Goal: Task Accomplishment & Management: Manage account settings

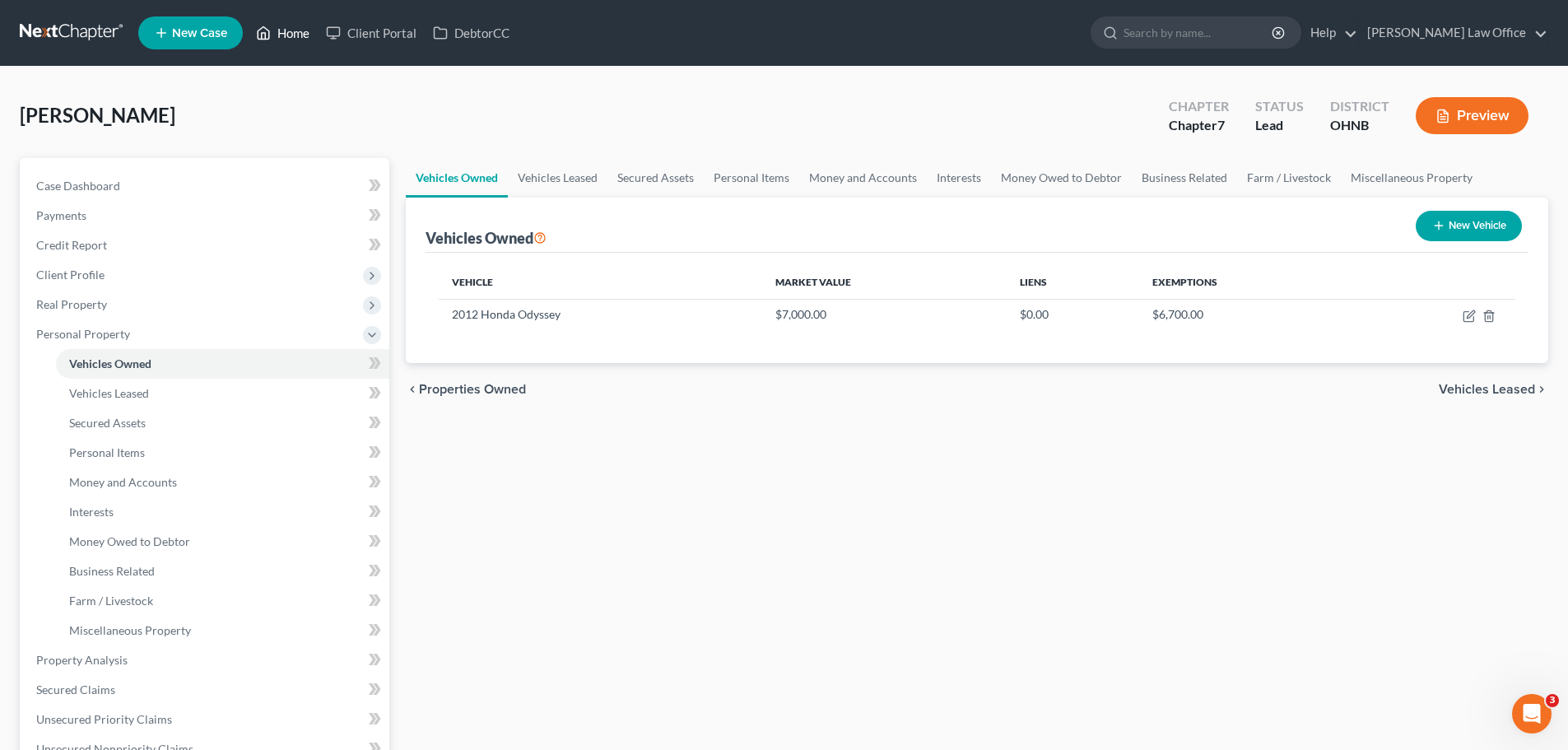
click at [299, 37] on link "Home" at bounding box center [283, 33] width 70 height 30
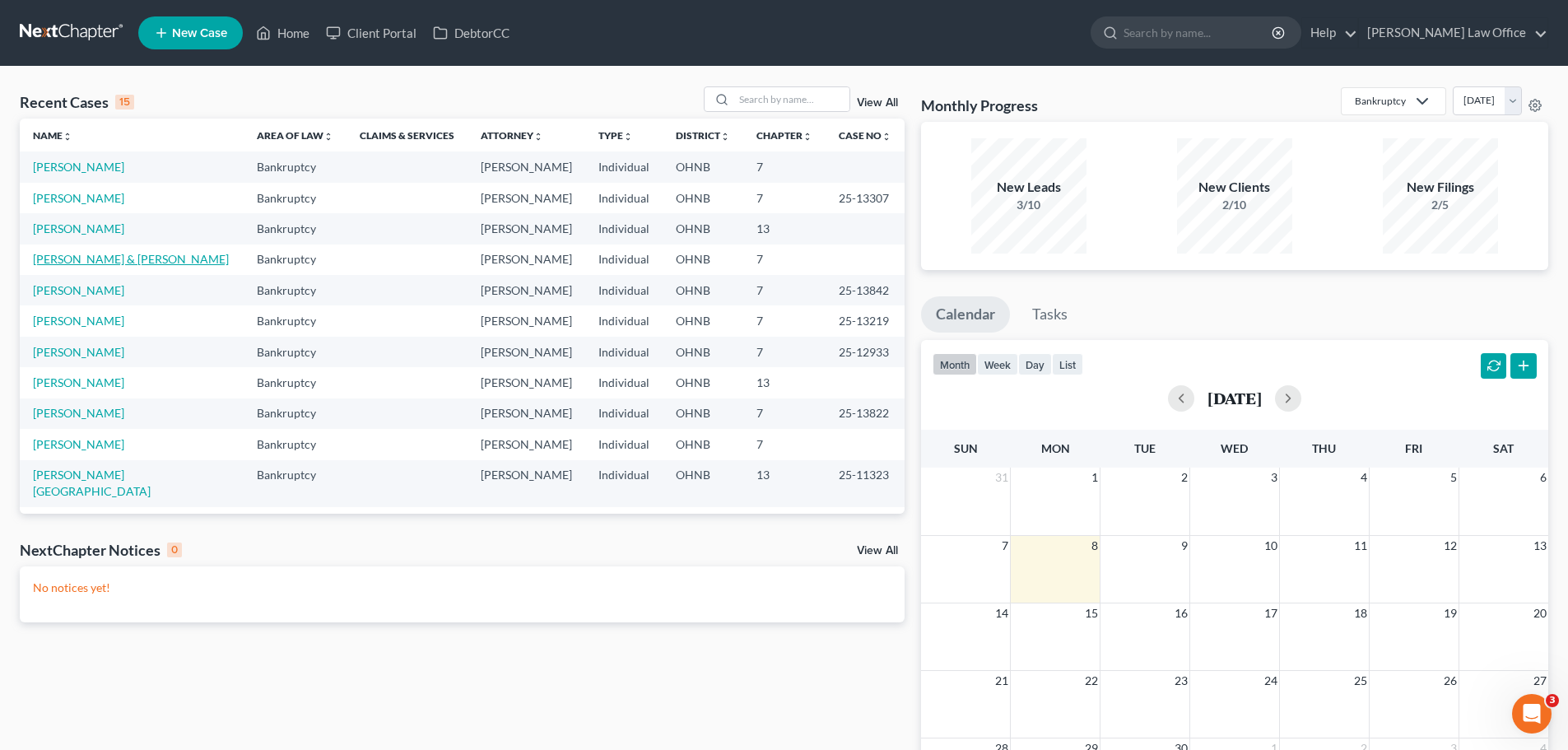
click at [81, 262] on link "[PERSON_NAME] & [PERSON_NAME]" at bounding box center [131, 259] width 196 height 14
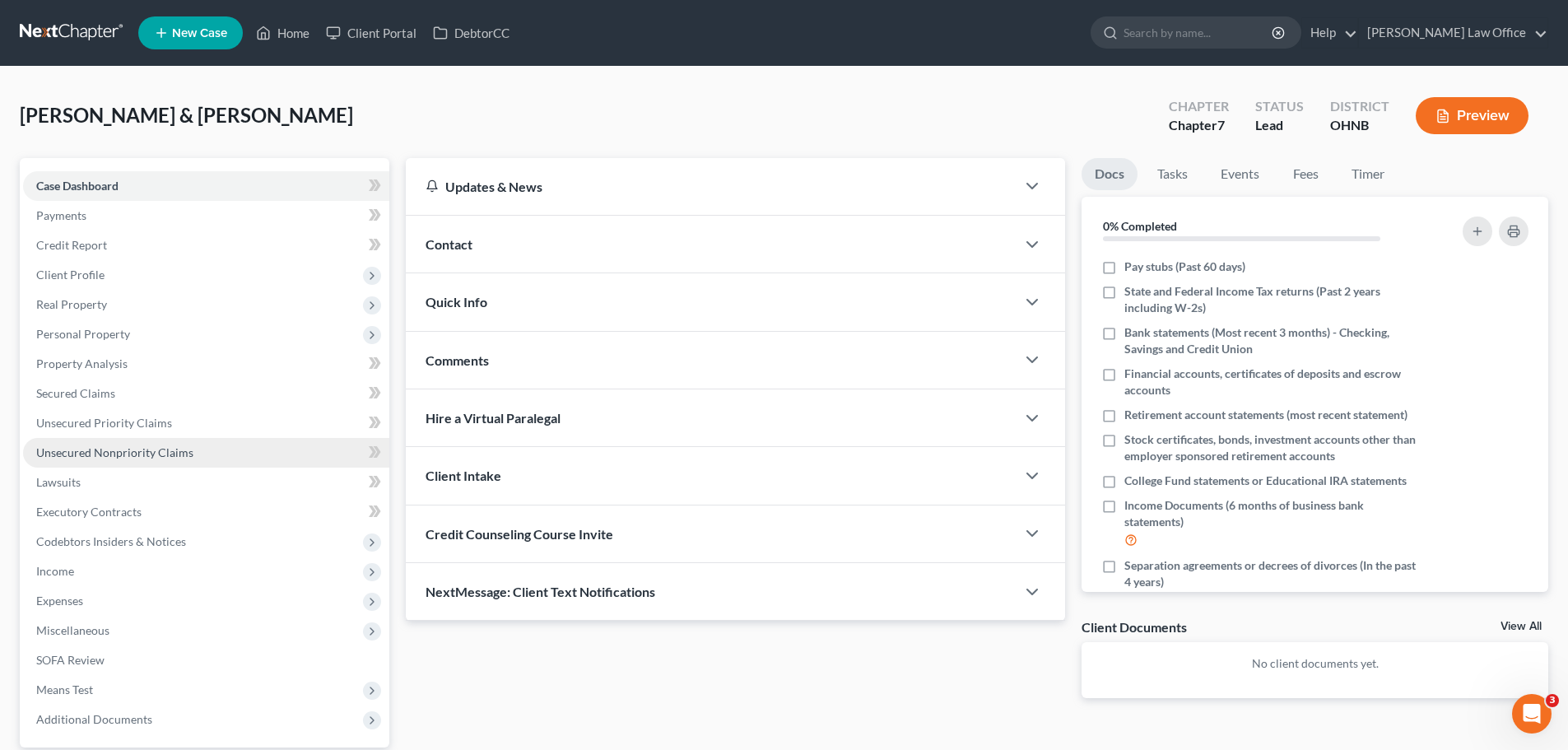
click at [97, 456] on span "Unsecured Nonpriority Claims" at bounding box center [115, 452] width 157 height 14
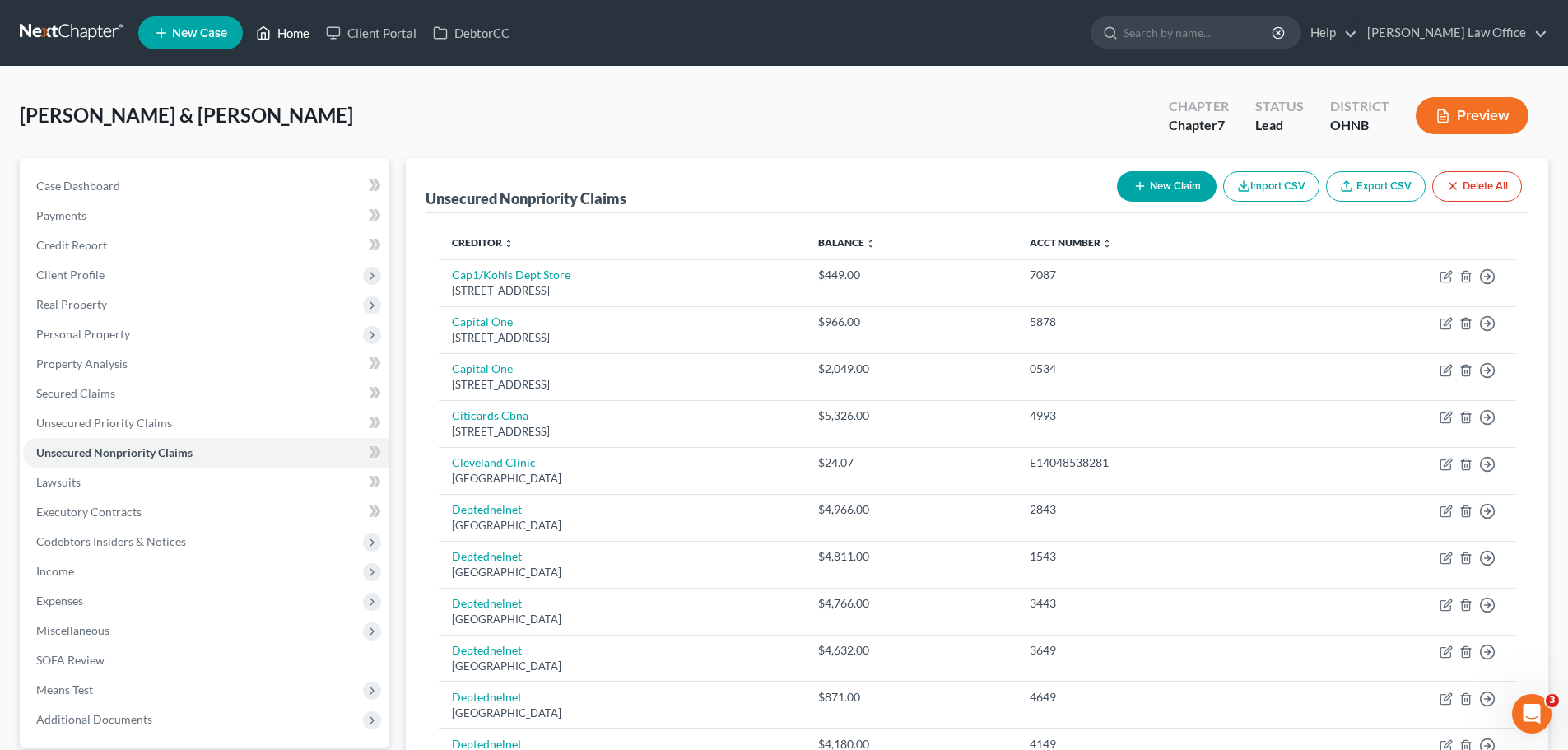
click at [289, 34] on link "Home" at bounding box center [283, 33] width 70 height 30
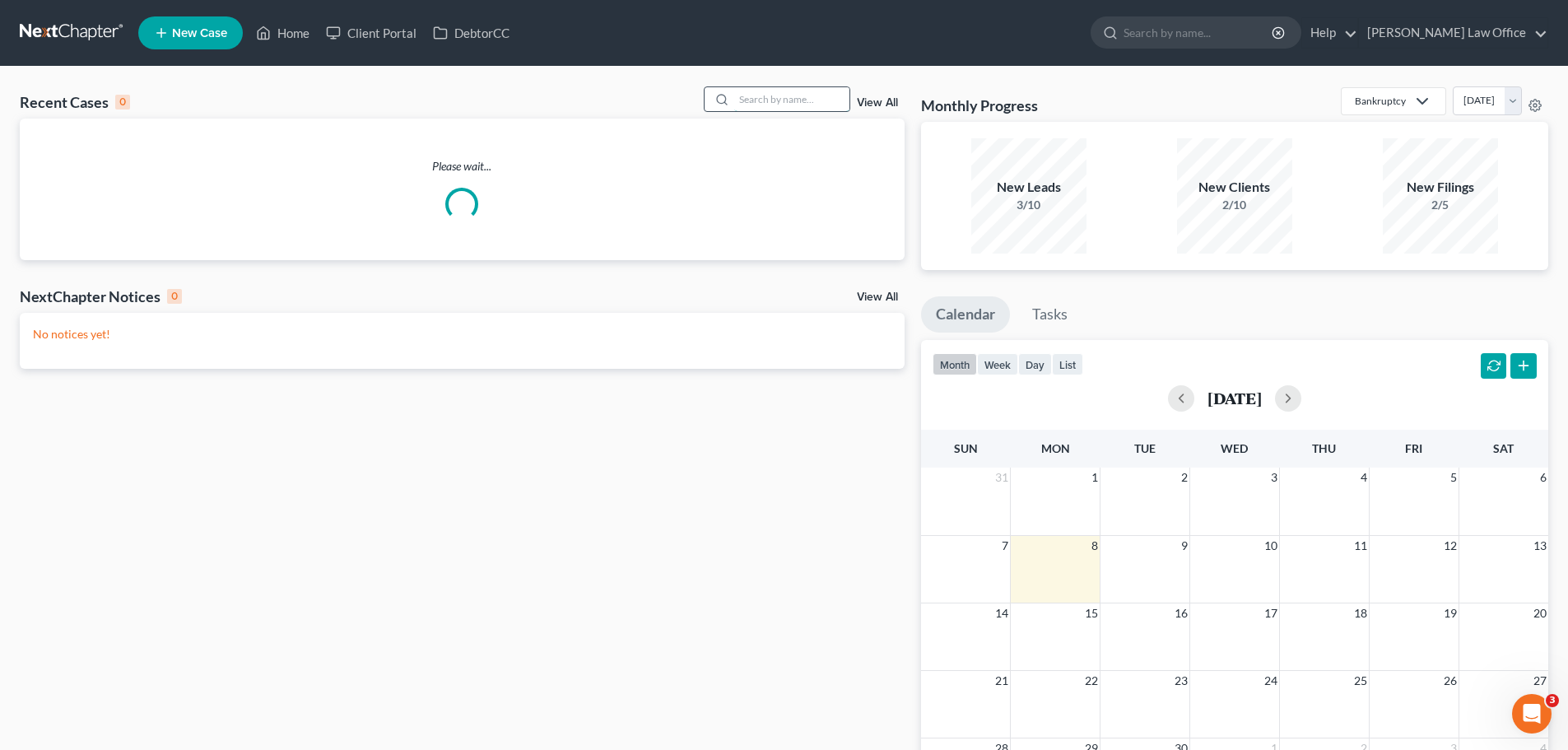
click at [799, 104] on input "search" at bounding box center [791, 99] width 116 height 24
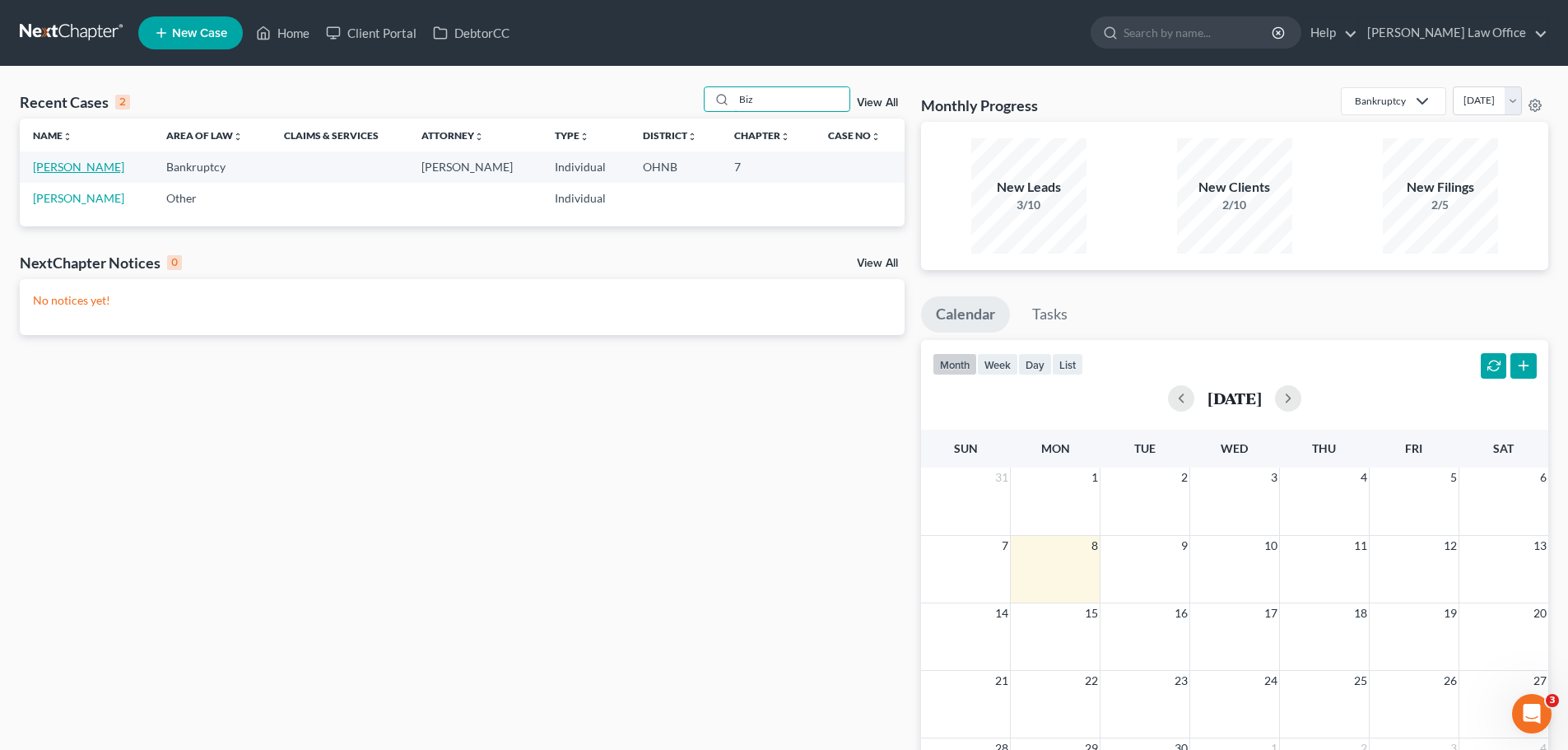
type input "Biz"
click at [99, 170] on link "[PERSON_NAME]" at bounding box center [79, 166] width 91 height 14
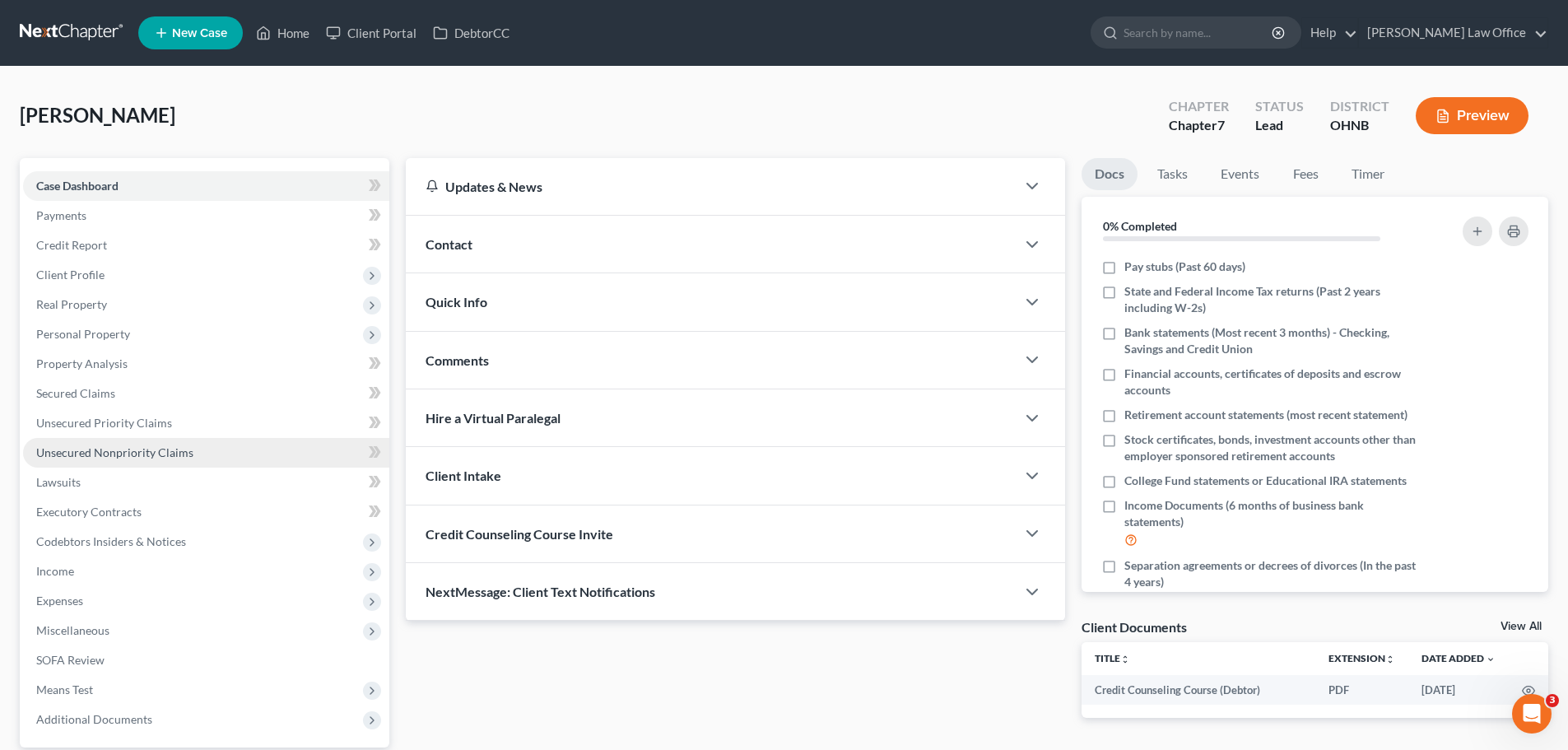
click at [142, 461] on link "Unsecured Nonpriority Claims" at bounding box center [206, 453] width 367 height 30
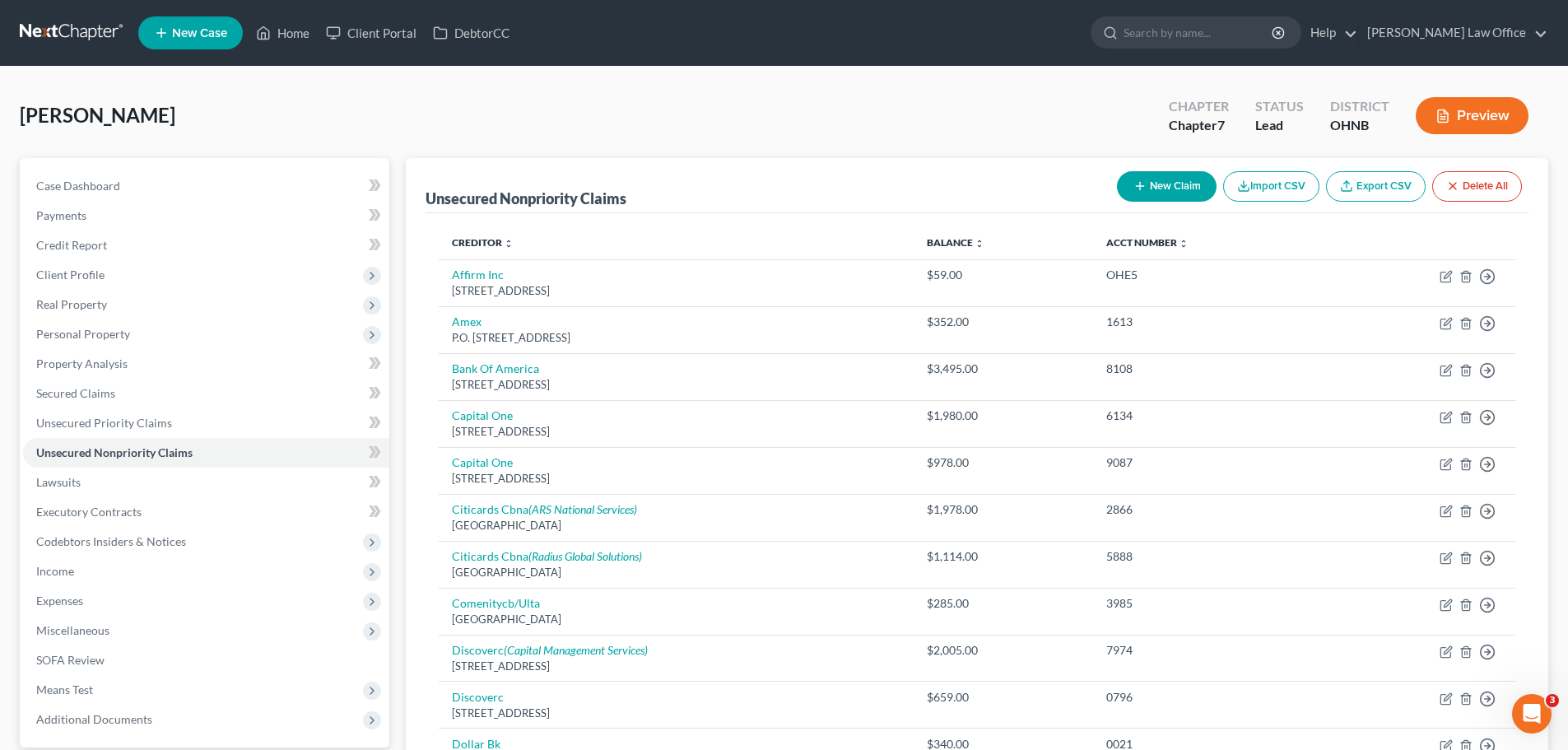
drag, startPoint x: 86, startPoint y: 573, endPoint x: 117, endPoint y: 595, distance: 38.0
click at [87, 573] on span "Income" at bounding box center [206, 571] width 367 height 30
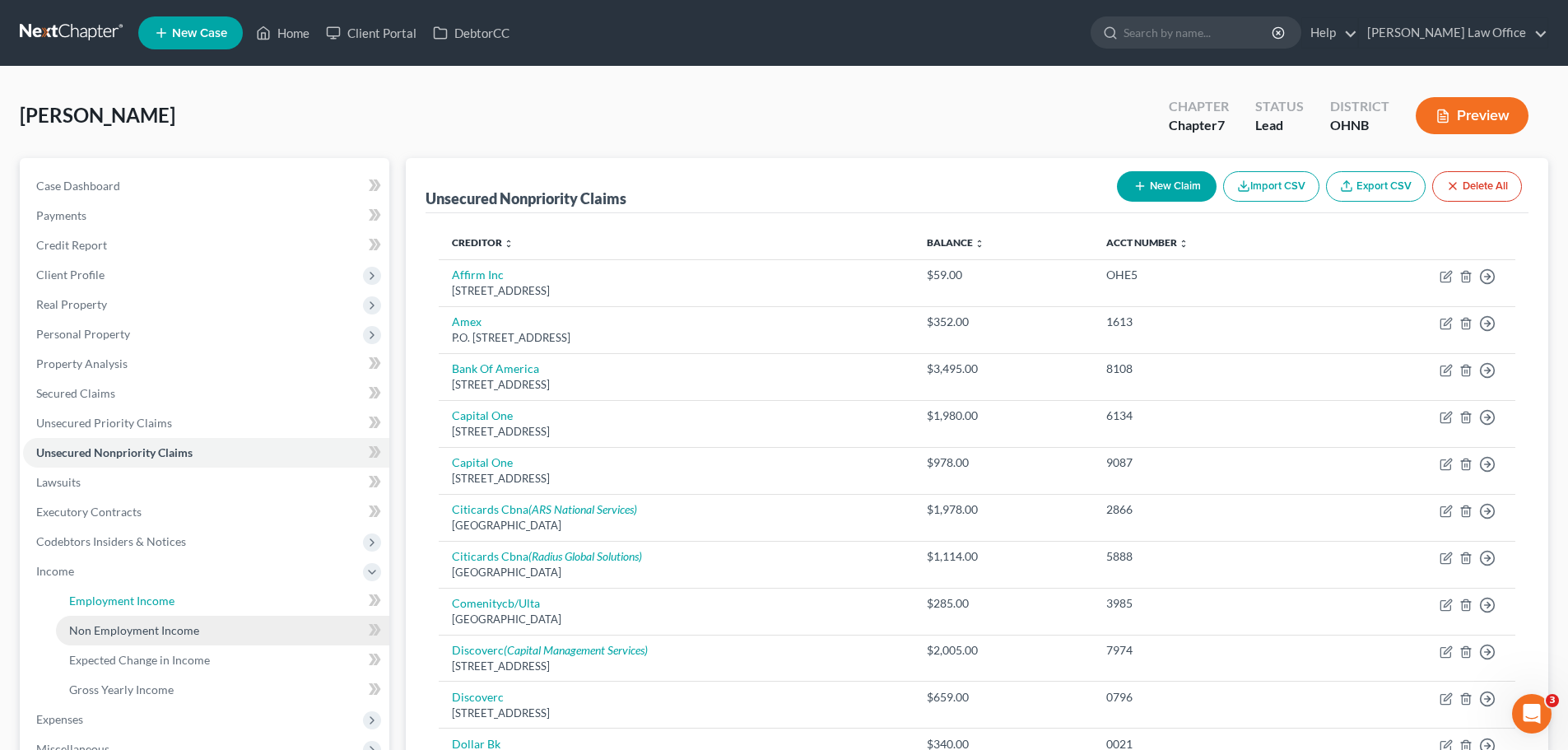
drag, startPoint x: 150, startPoint y: 606, endPoint x: 360, endPoint y: 621, distance: 210.5
click at [150, 605] on span "Employment Income" at bounding box center [121, 600] width 106 height 14
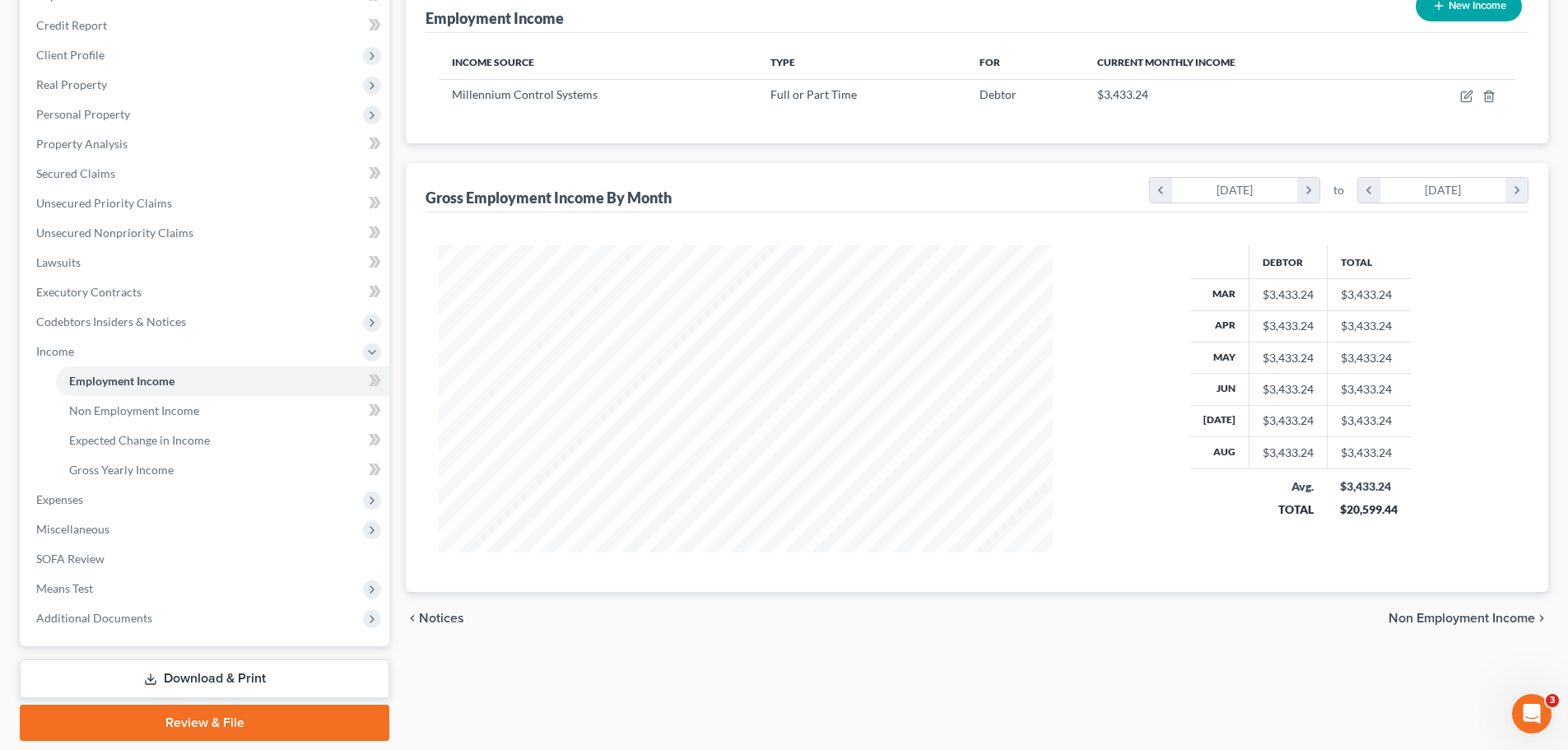
scroll to position [191, 0]
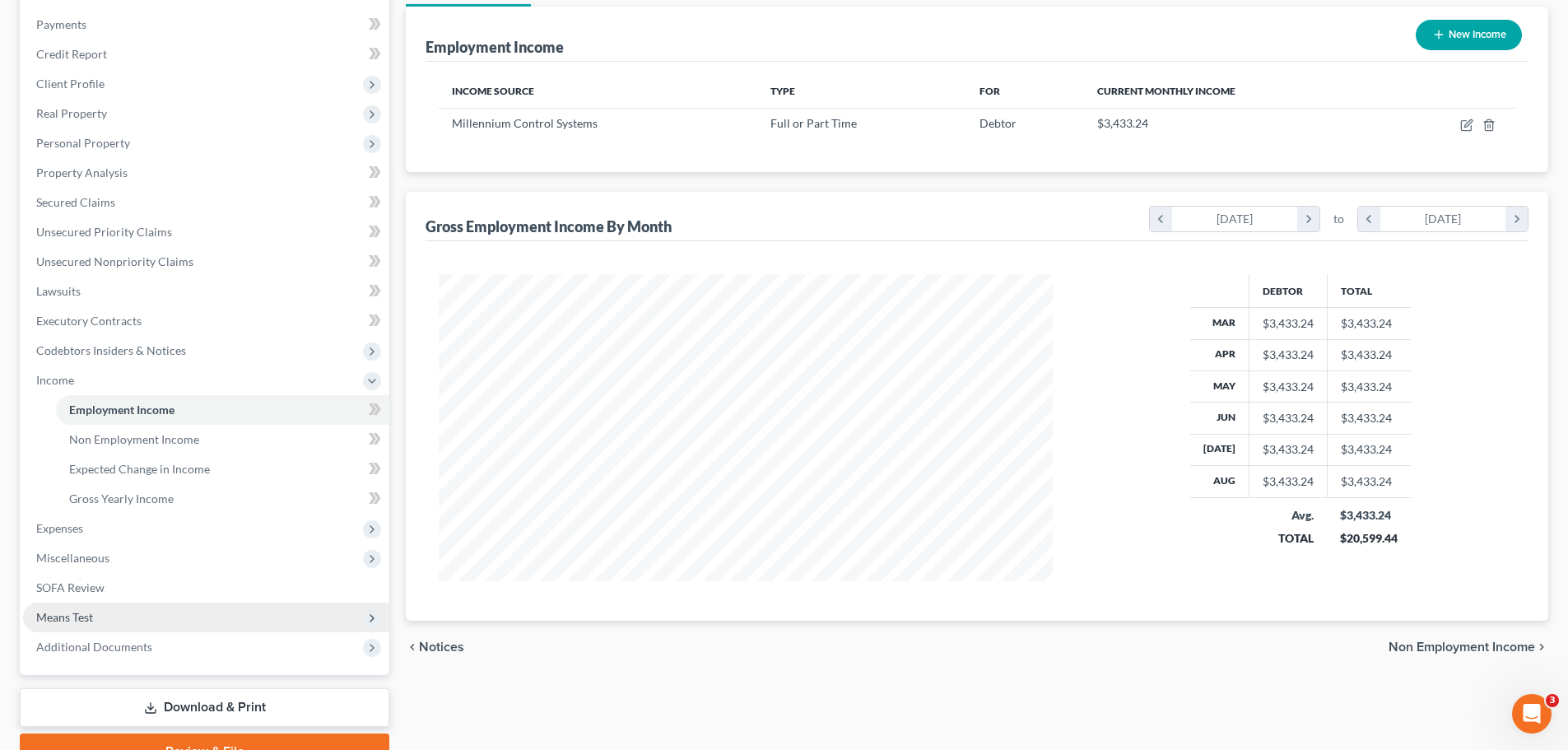
click at [111, 624] on span "Means Test" at bounding box center [206, 618] width 367 height 30
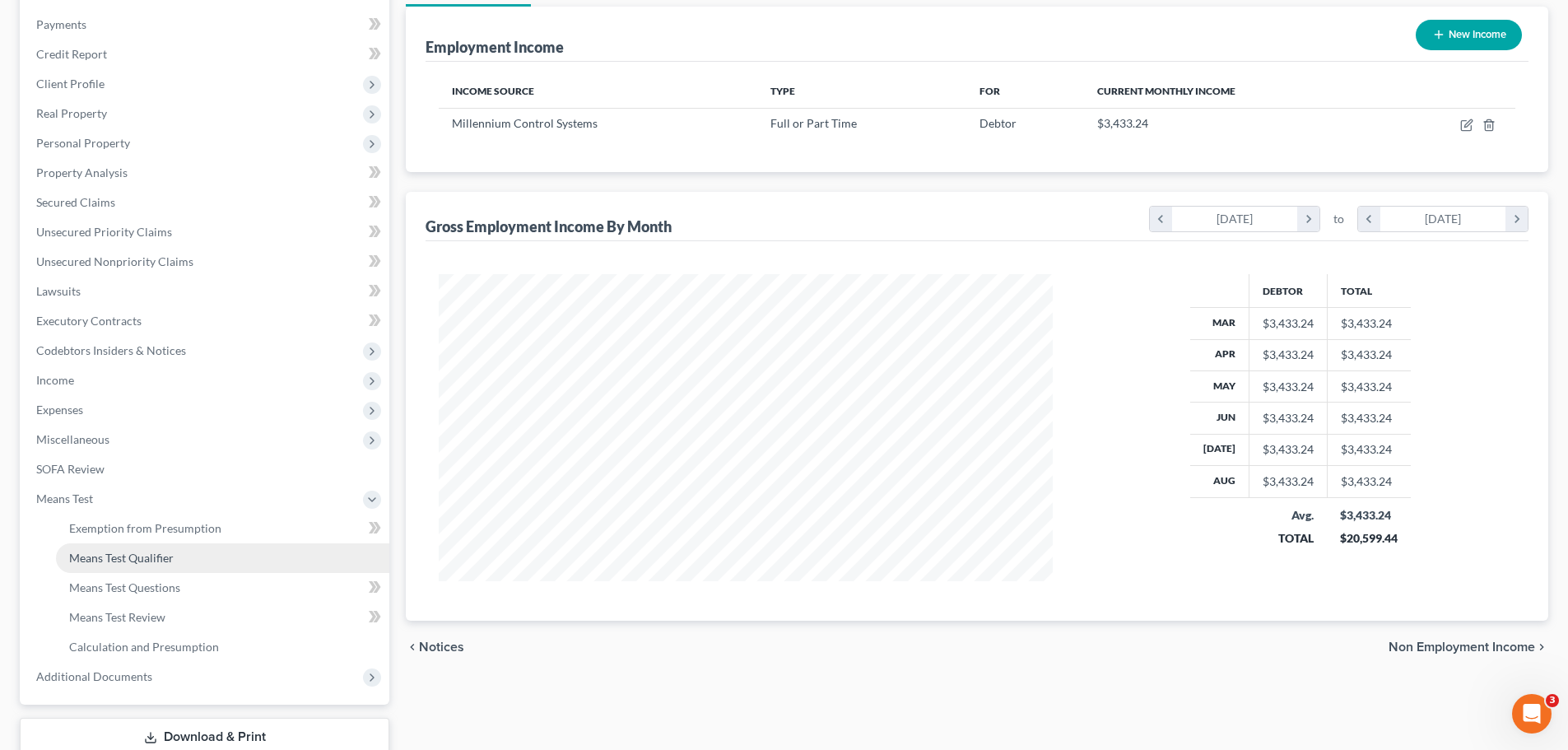
click at [176, 557] on link "Means Test Qualifier" at bounding box center [222, 558] width 333 height 30
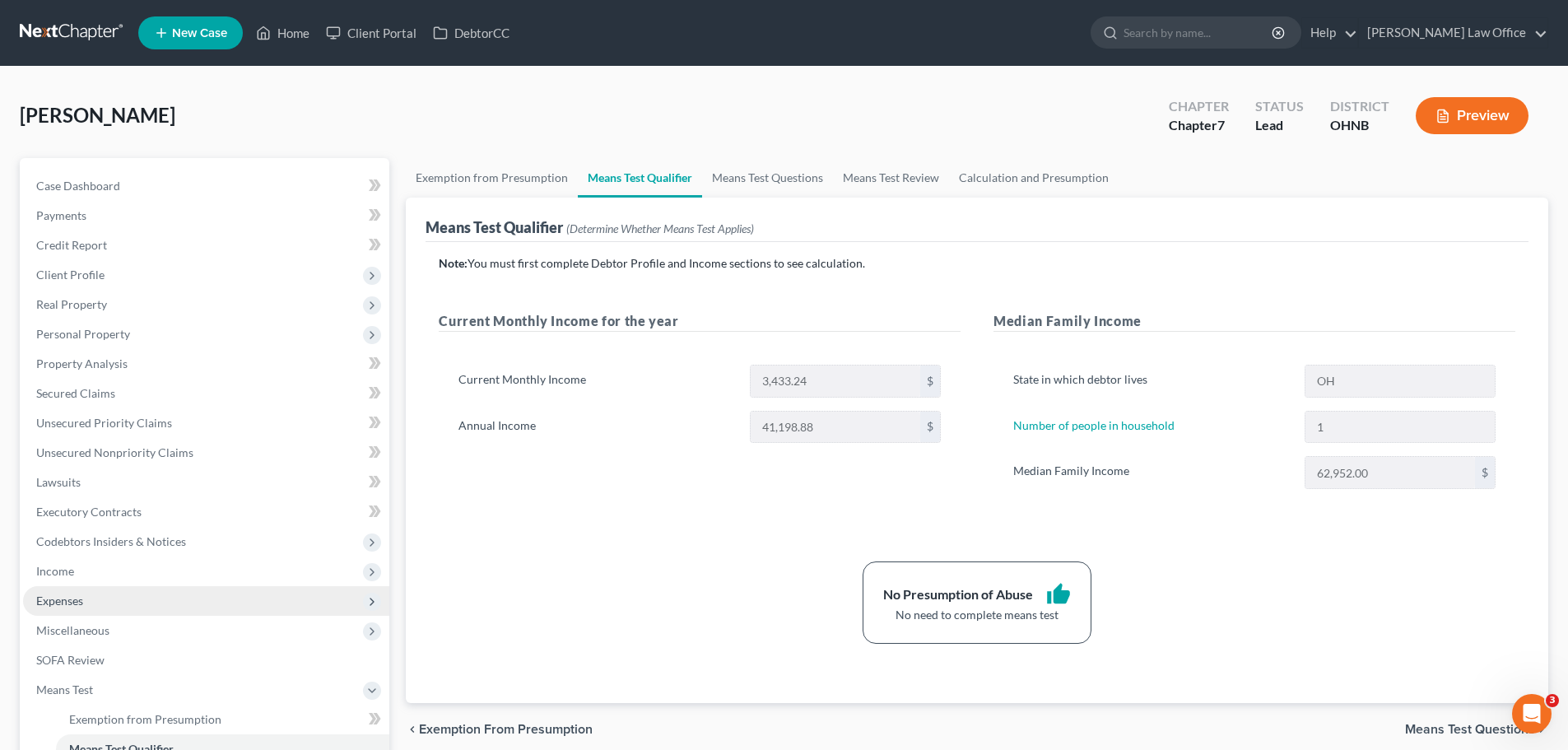
click at [63, 594] on span "Expenses" at bounding box center [60, 600] width 47 height 14
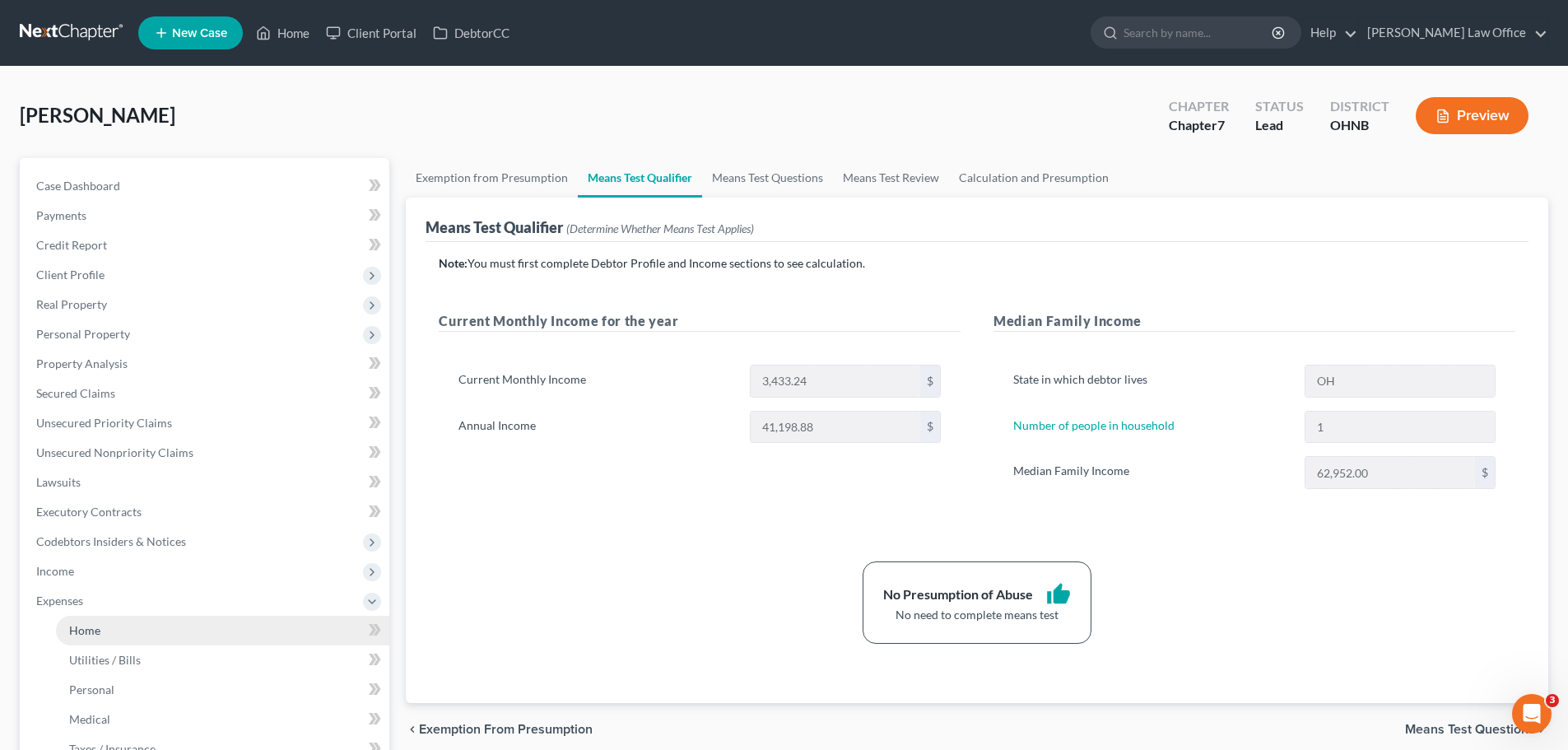
click at [86, 627] on span "Home" at bounding box center [85, 629] width 32 height 14
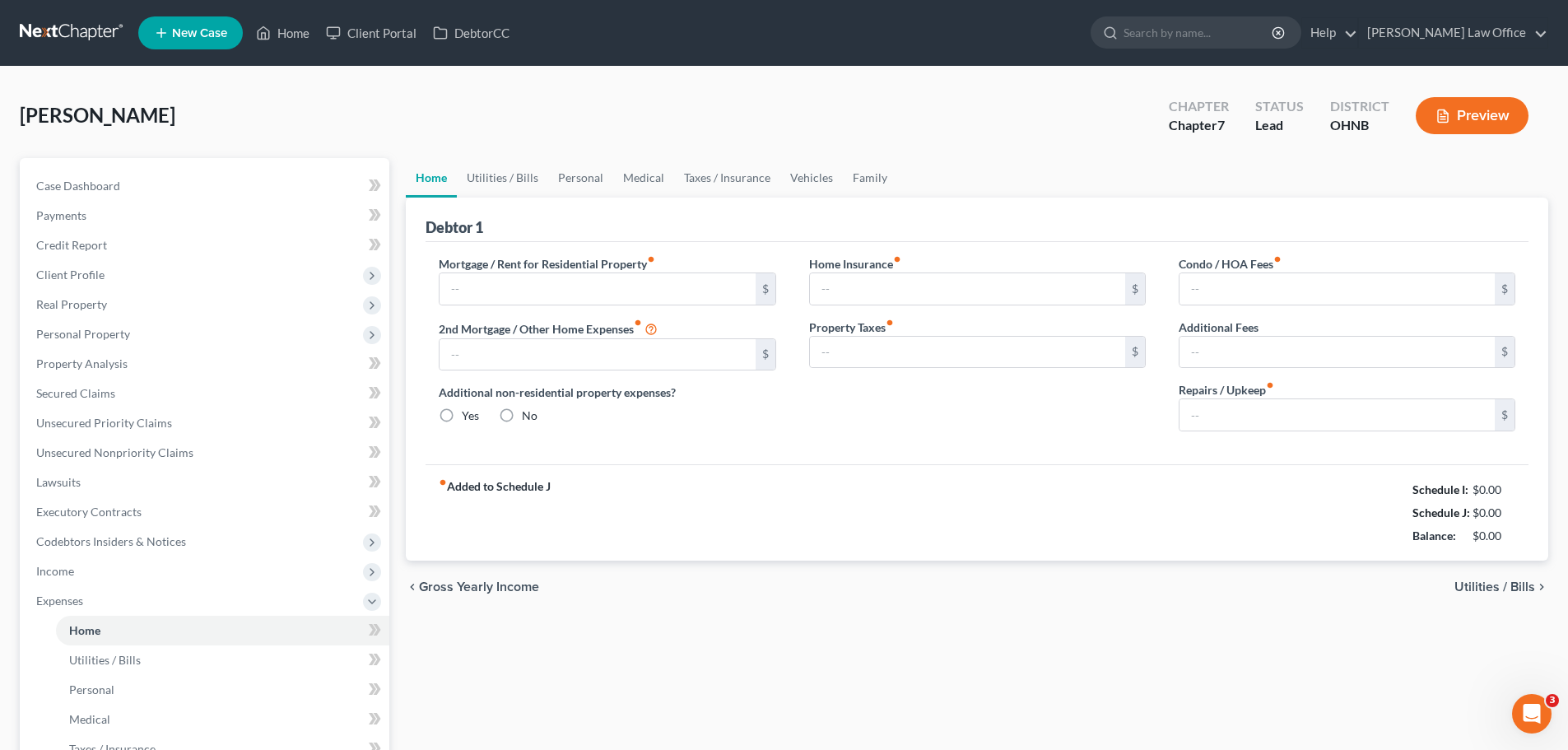
type input "747.00"
type input "0.00"
radio input "true"
type input "0.00"
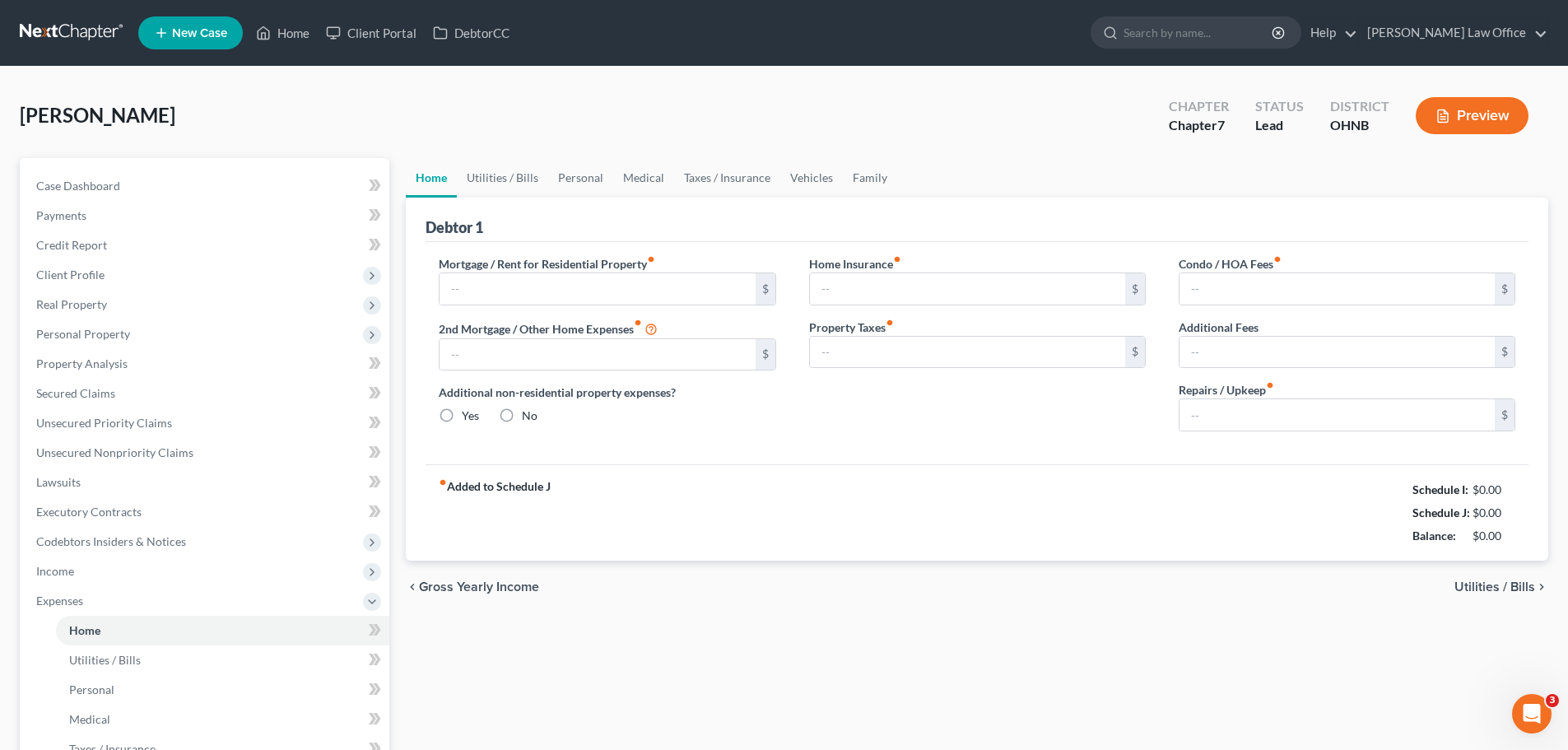
type input "38.00"
type input "0.00"
type input "75.00"
drag, startPoint x: 298, startPoint y: 37, endPoint x: 287, endPoint y: 50, distance: 17.0
click at [298, 37] on link "Home" at bounding box center [283, 33] width 70 height 30
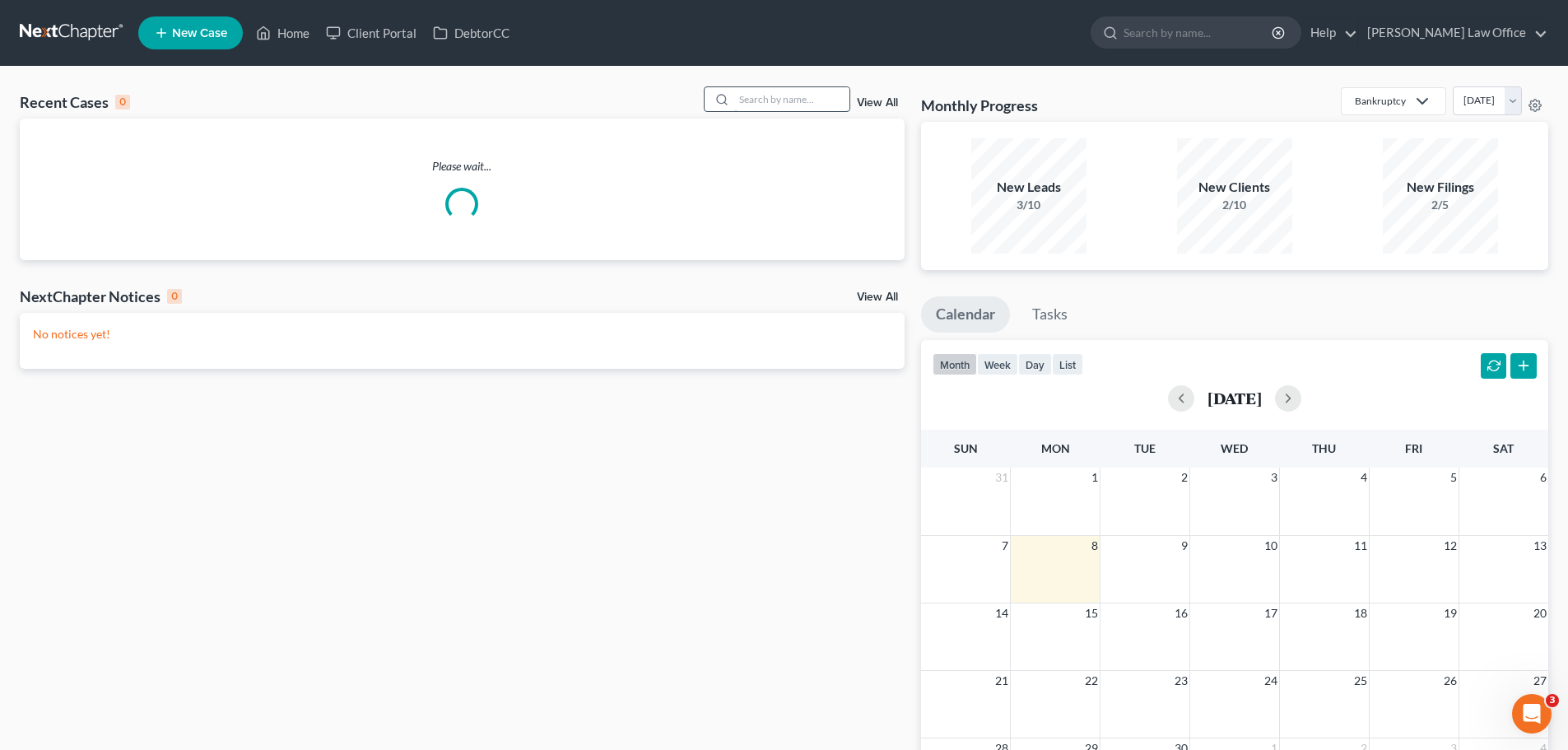
click at [780, 96] on input "search" at bounding box center [791, 99] width 116 height 24
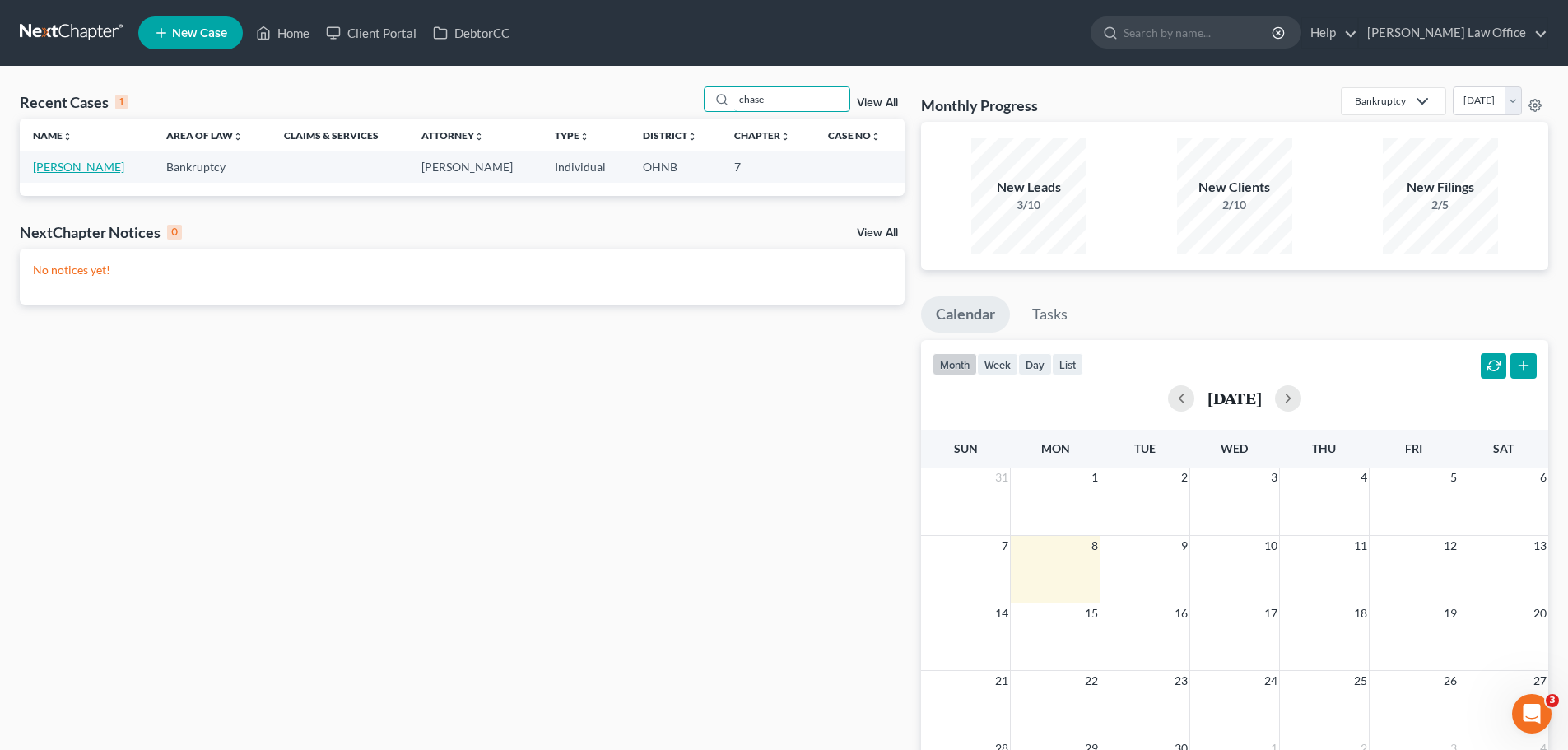
type input "chase"
click at [106, 173] on link "[PERSON_NAME]" at bounding box center [79, 166] width 91 height 14
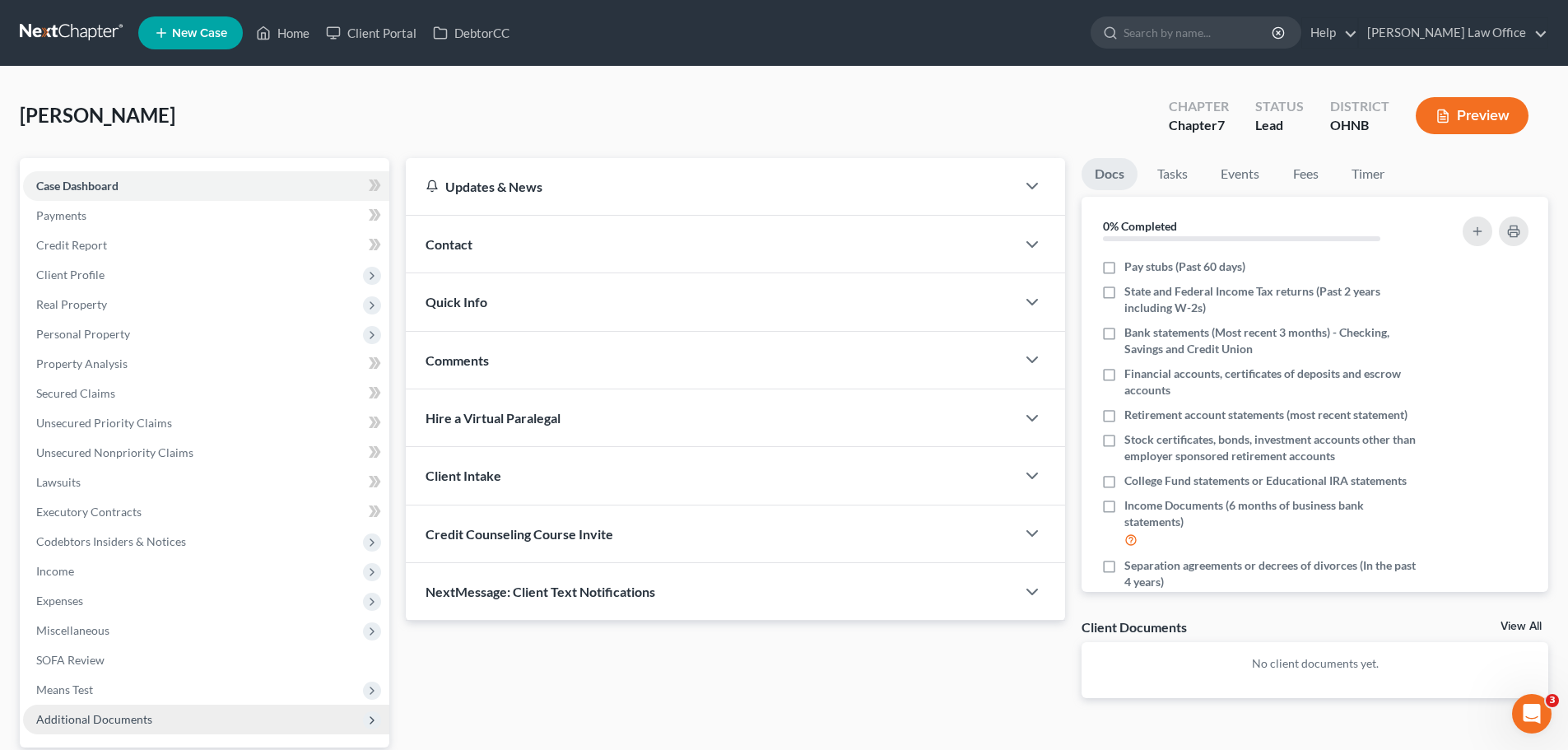
click at [370, 718] on icon at bounding box center [372, 720] width 13 height 13
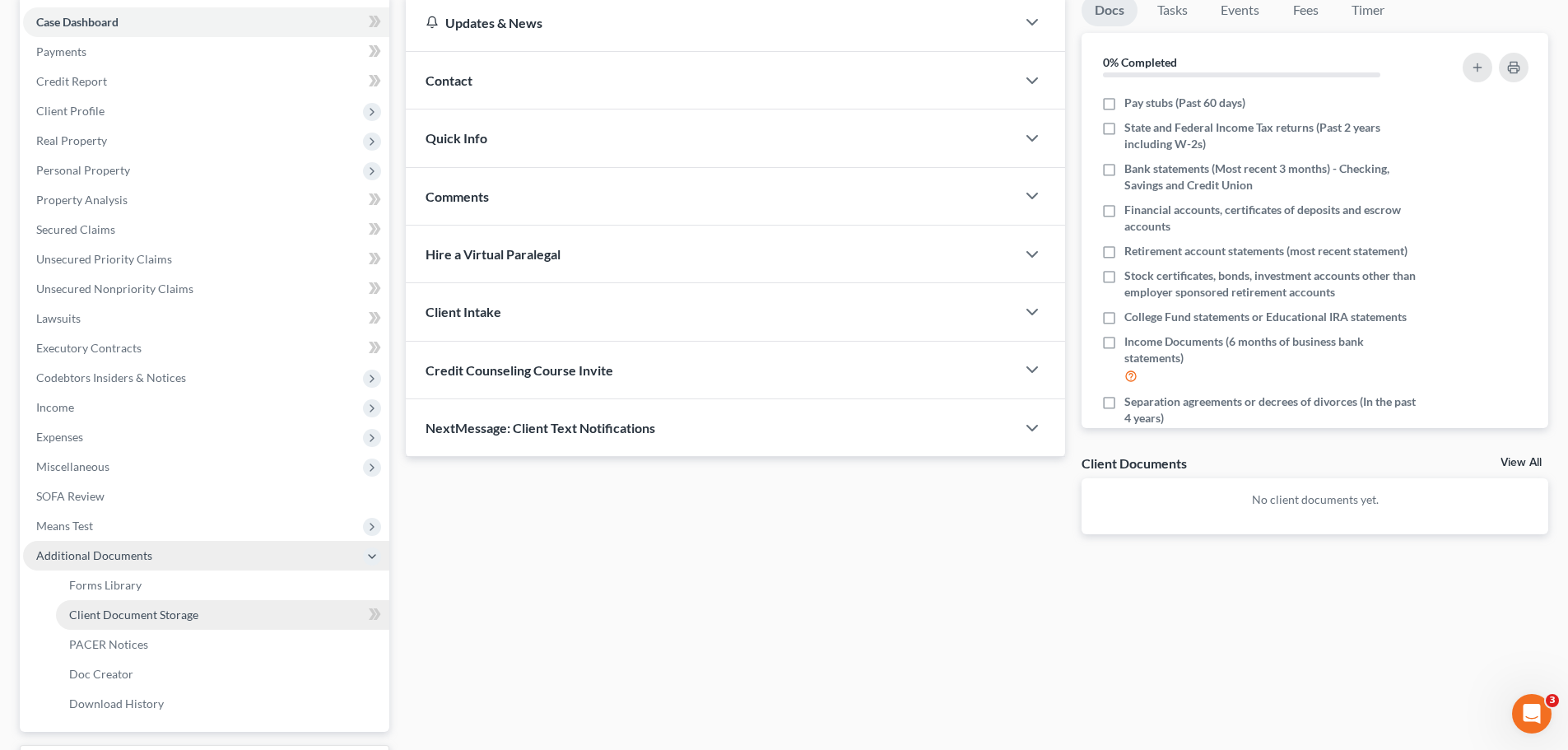
scroll to position [165, 0]
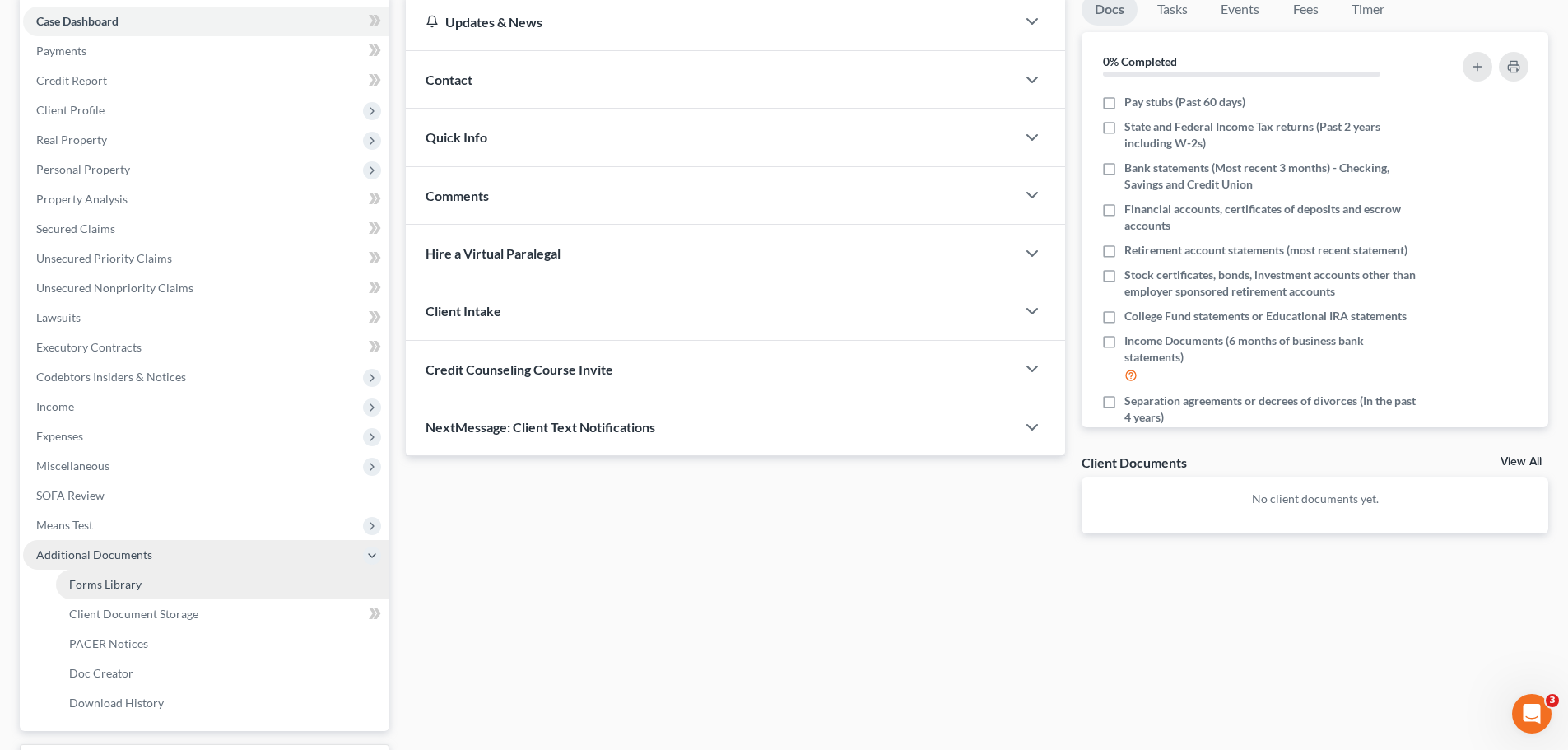
click at [127, 588] on span "Forms Library" at bounding box center [105, 584] width 72 height 14
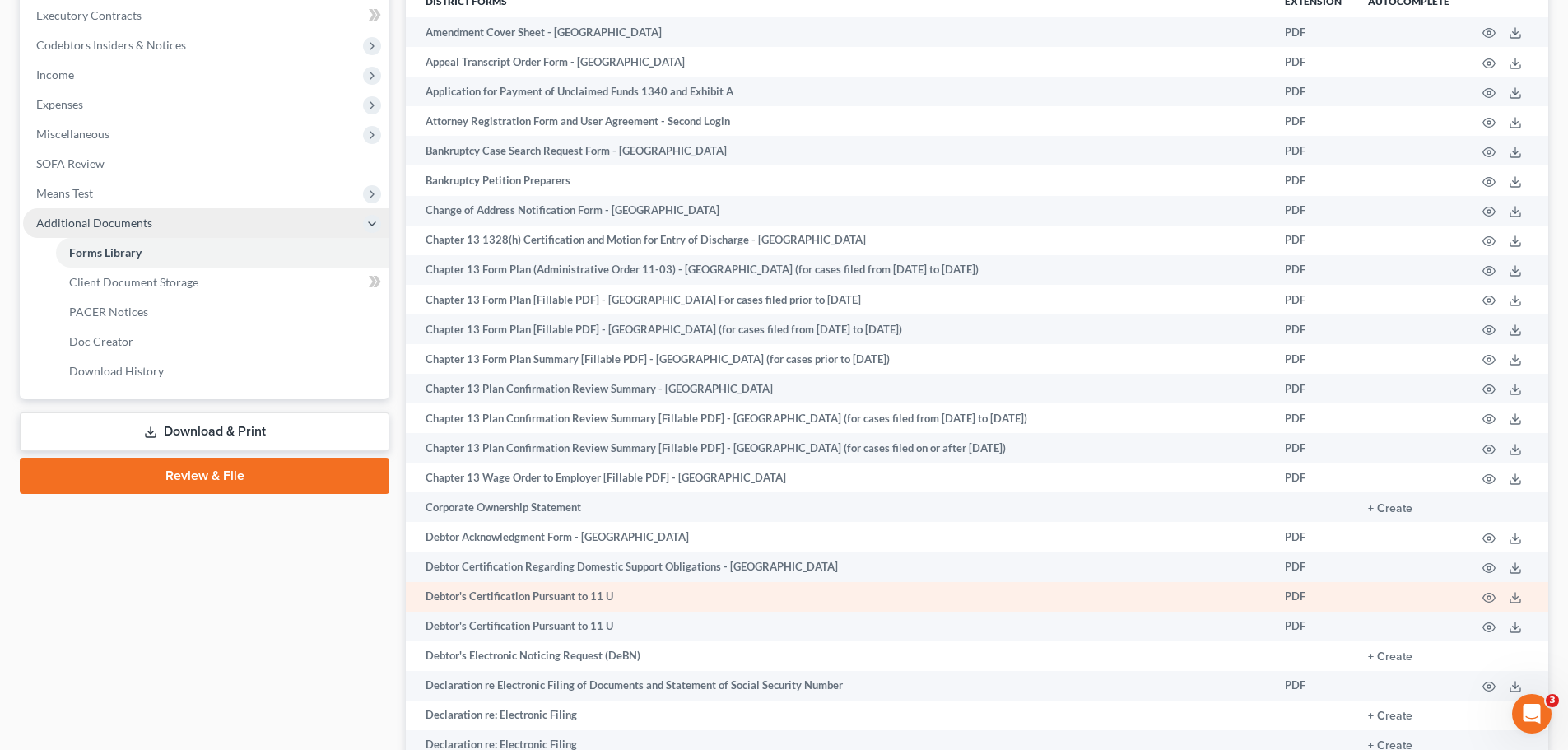
scroll to position [494, 0]
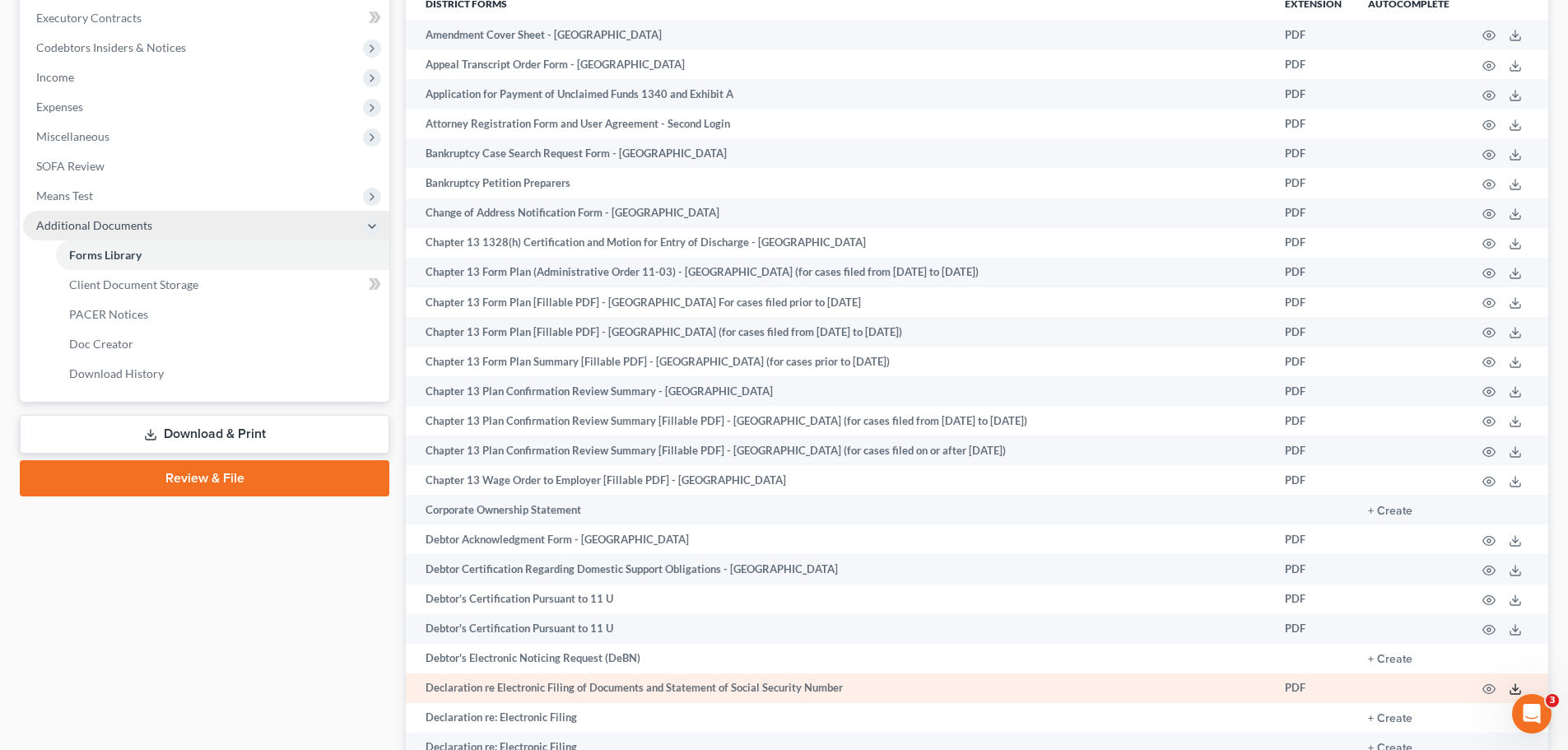
click at [1514, 691] on icon at bounding box center [1516, 689] width 13 height 13
click at [1515, 688] on icon at bounding box center [1516, 689] width 13 height 13
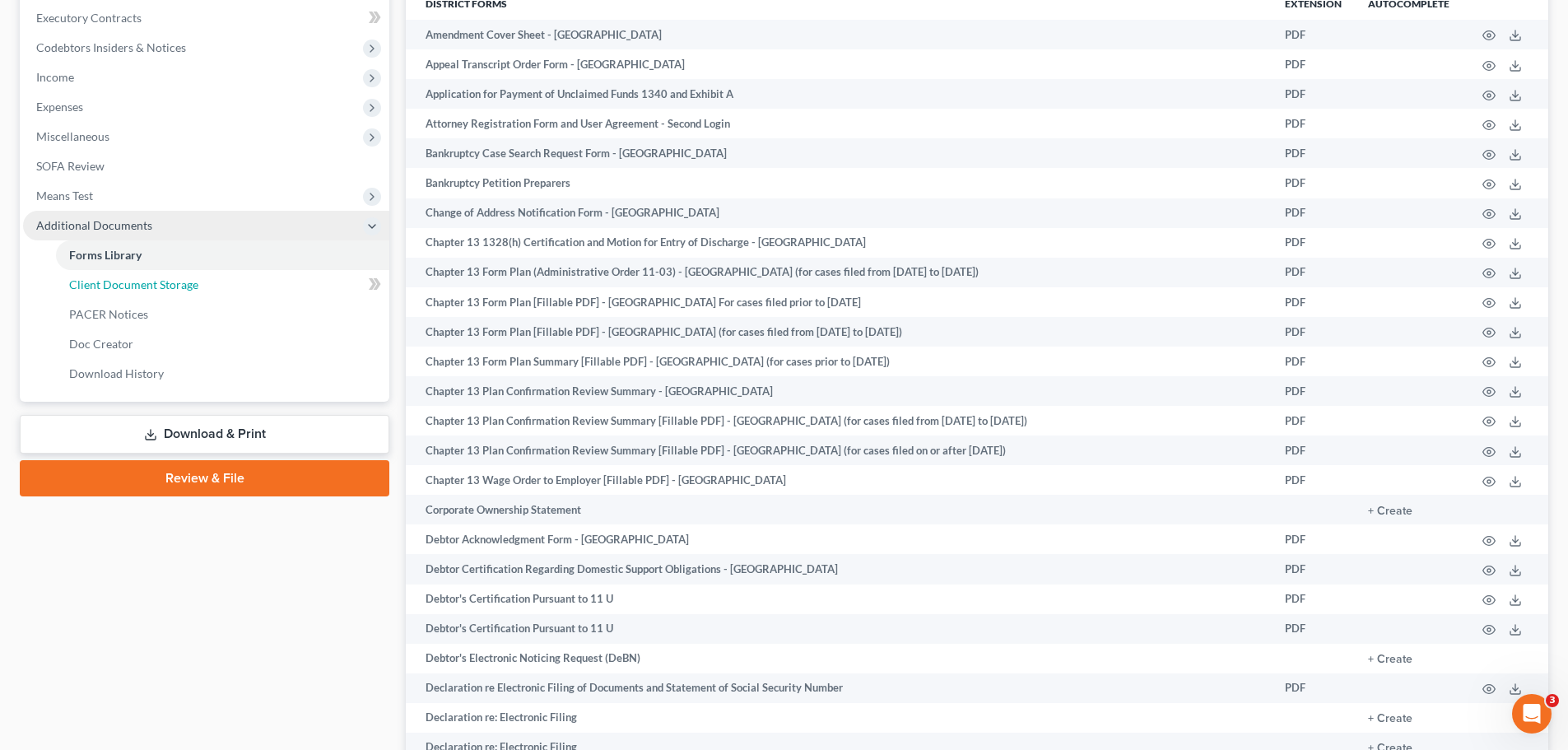
drag, startPoint x: 248, startPoint y: 285, endPoint x: 568, endPoint y: 319, distance: 321.8
click at [248, 285] on link "Client Document Storage" at bounding box center [222, 285] width 333 height 30
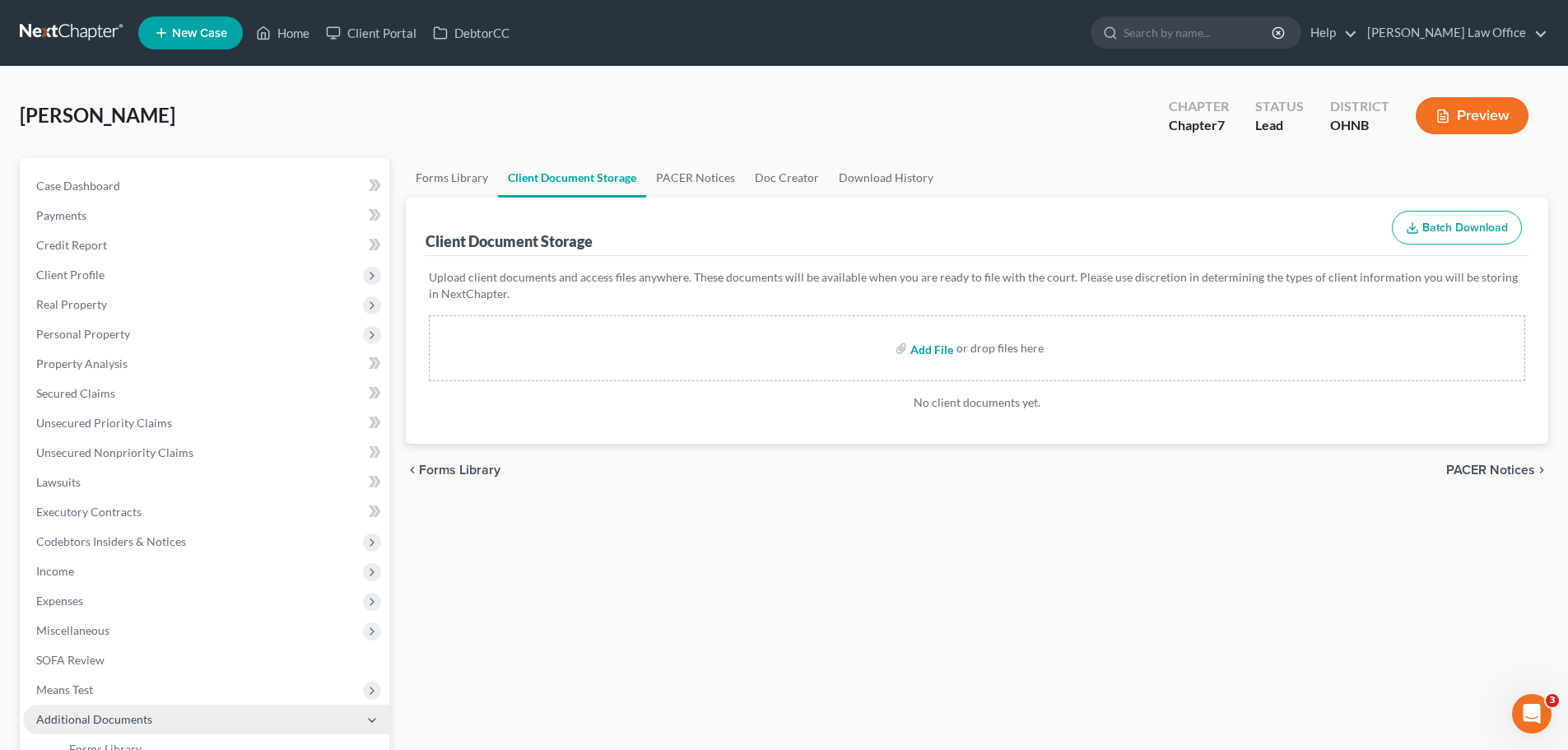
click at [929, 353] on input "file" at bounding box center [930, 348] width 40 height 30
type input "C:\fakepath\[PERSON_NAME] 15725-OHN-CC-039762618.pdf"
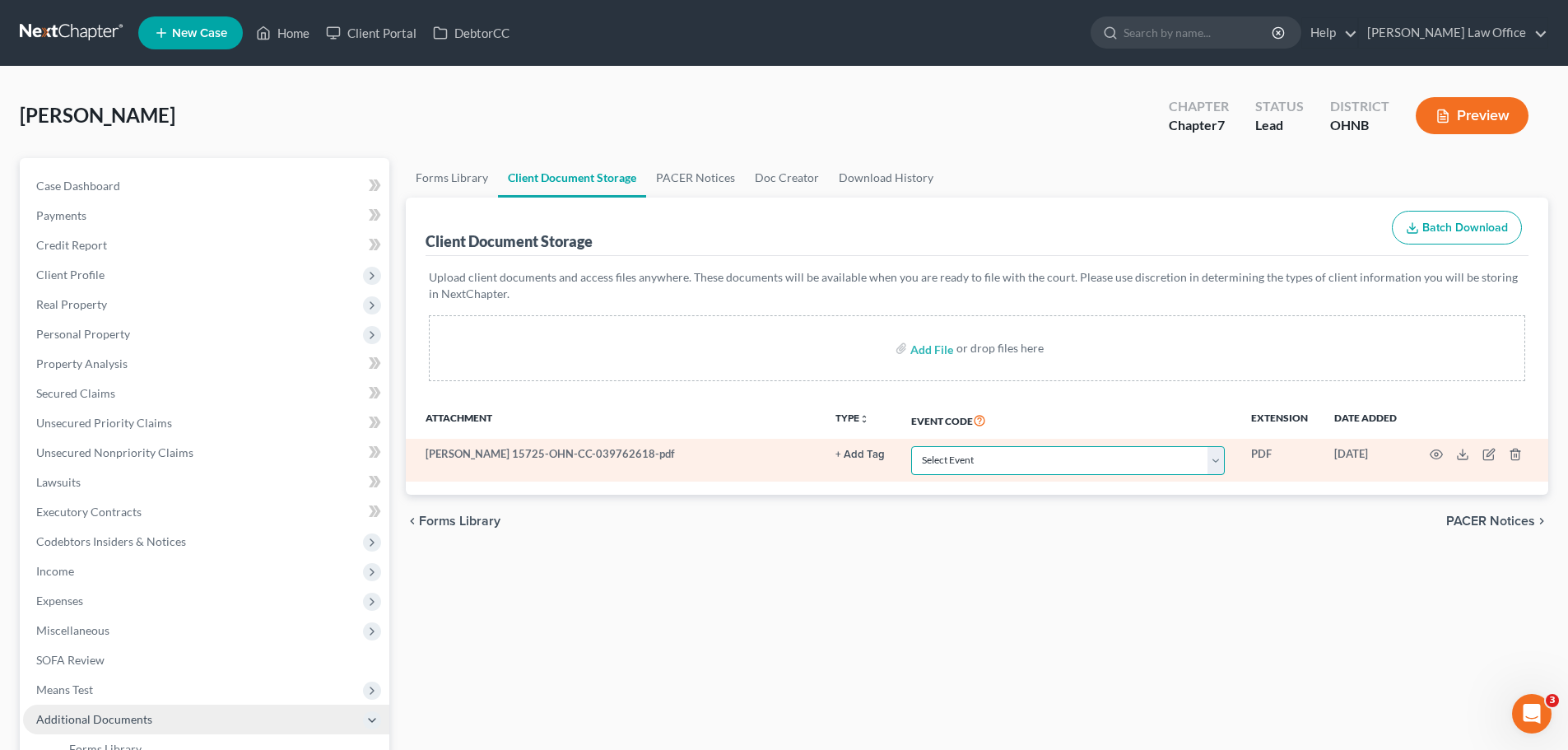
click at [1222, 460] on select "Select Event 20 Largest Unsecured Creditors Amended List of Creditors (Fee) Ame…" at bounding box center [1068, 461] width 313 height 29
select select "5"
click at [911, 447] on select "Select Event 20 Largest Unsecured Creditors Amended List of Creditors (Fee) Ame…" at bounding box center [1068, 461] width 313 height 29
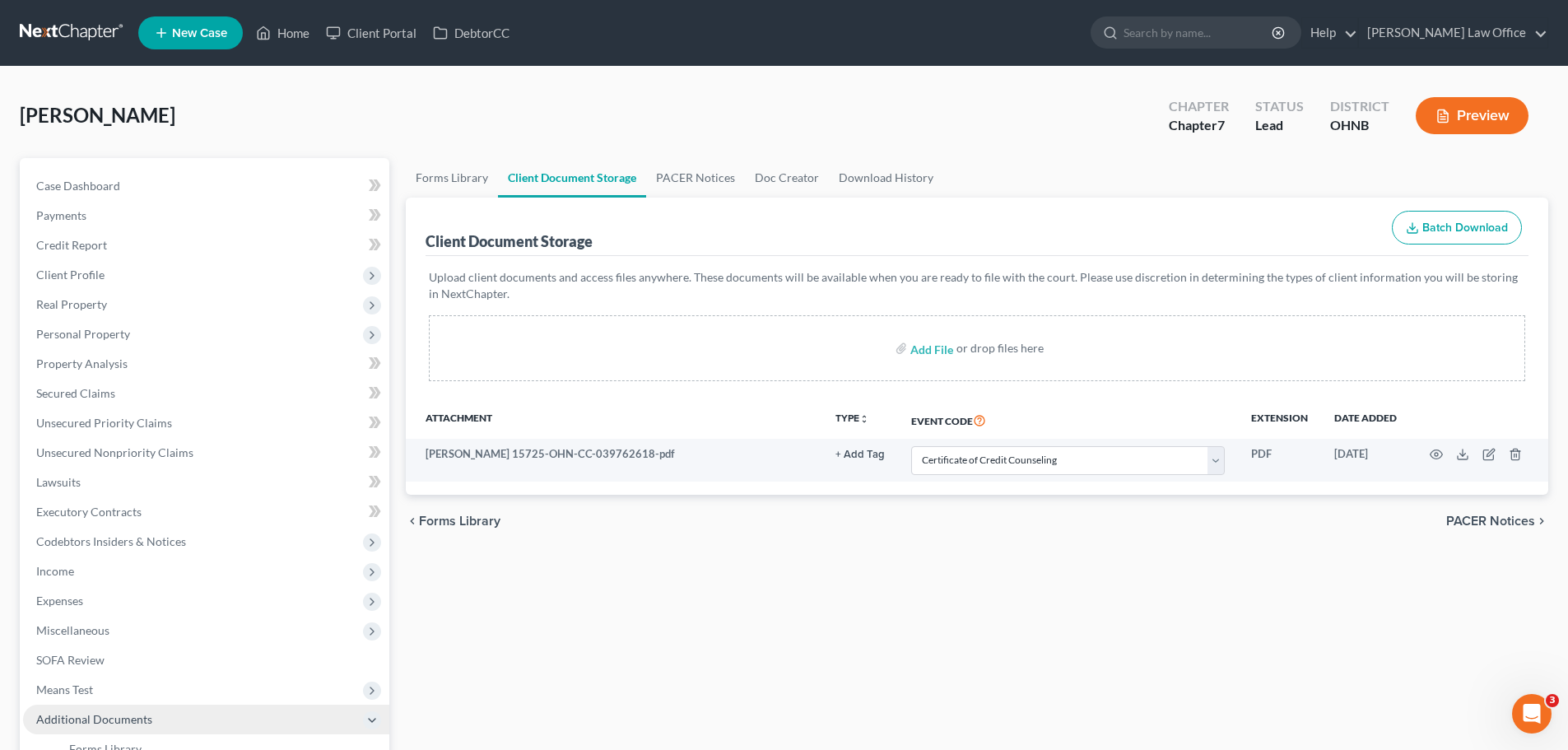
click at [998, 636] on div "Forms Library Client Document Storage PACER Notices Doc Creator Download Histor…" at bounding box center [977, 574] width 1159 height 832
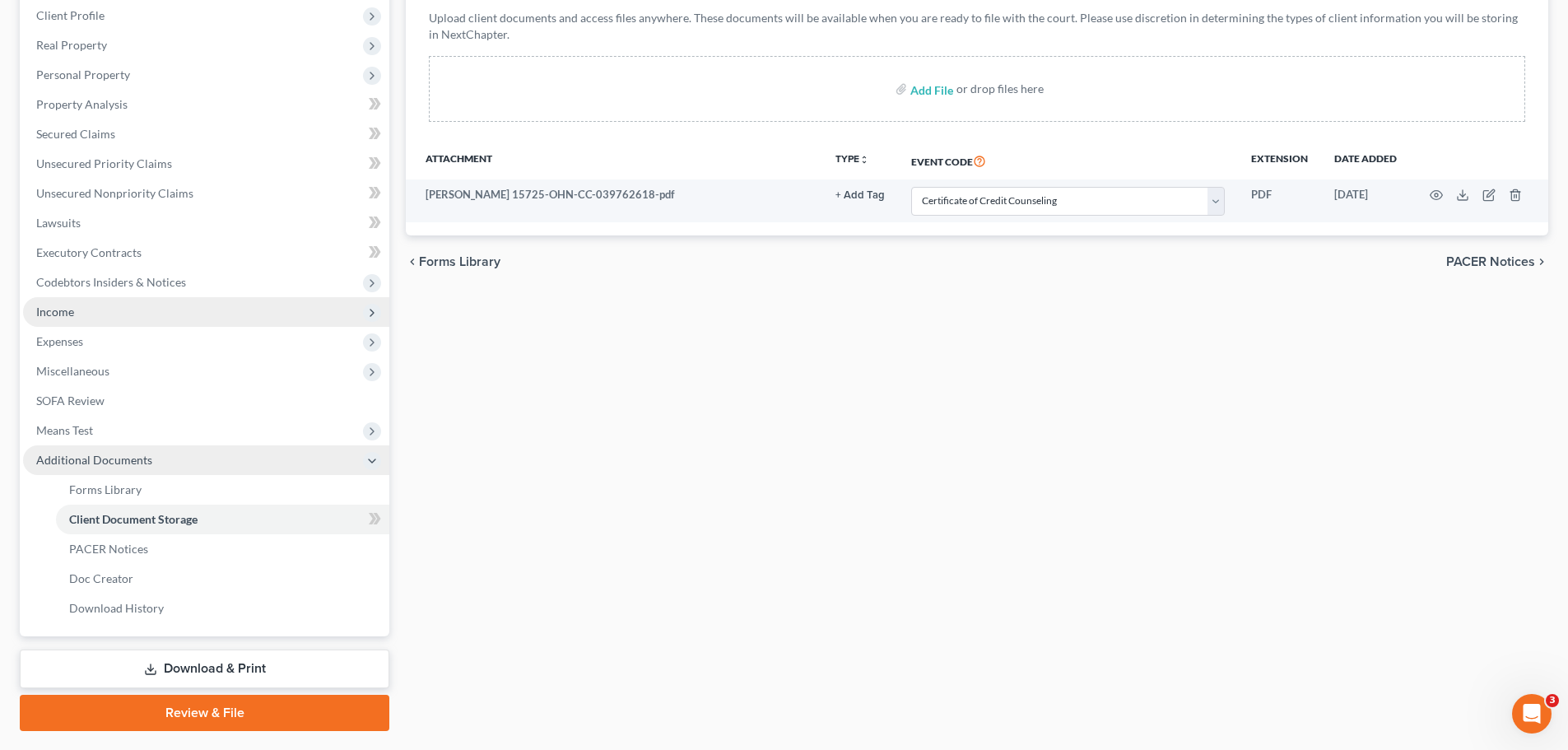
scroll to position [303, 0]
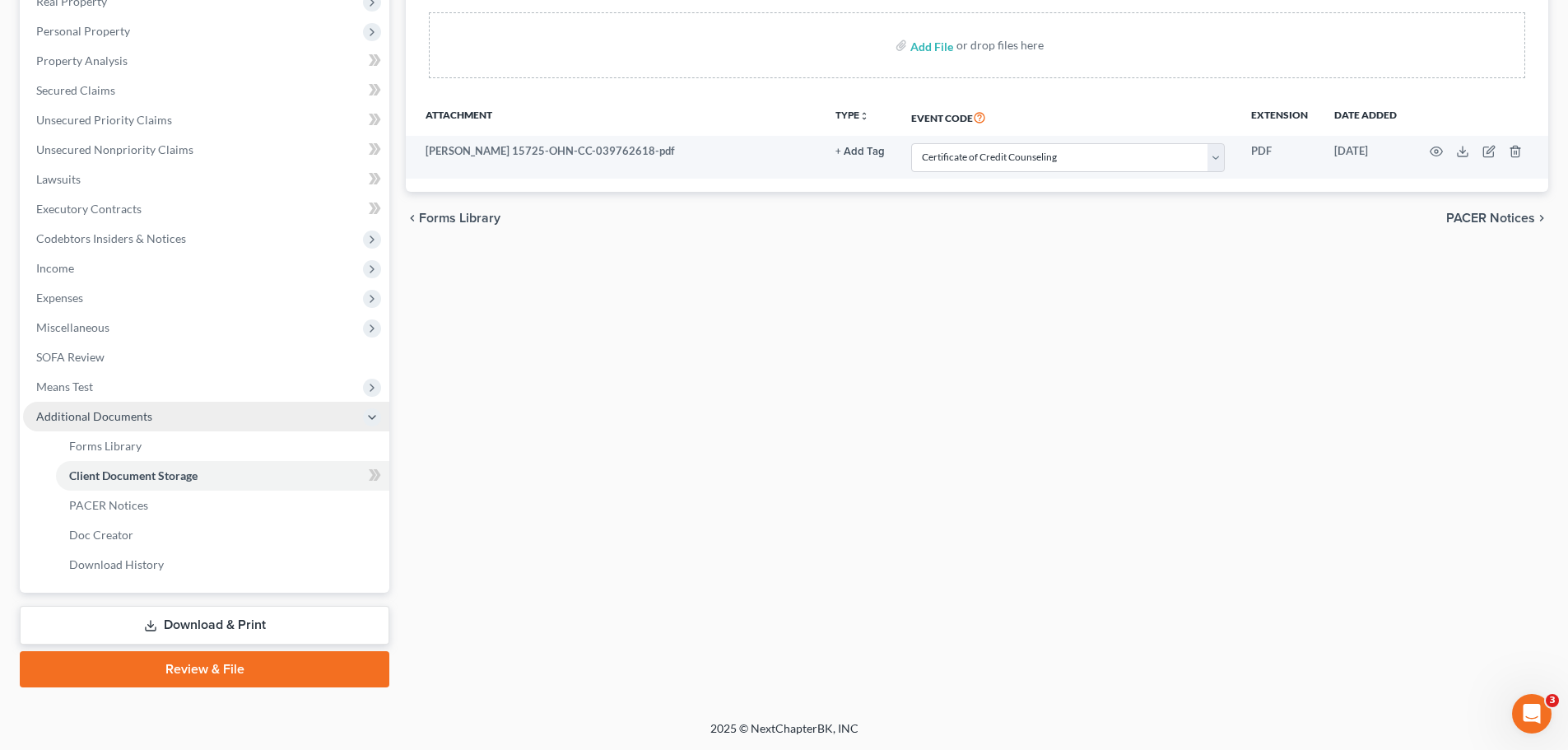
click at [225, 628] on link "Download & Print" at bounding box center [205, 625] width 370 height 39
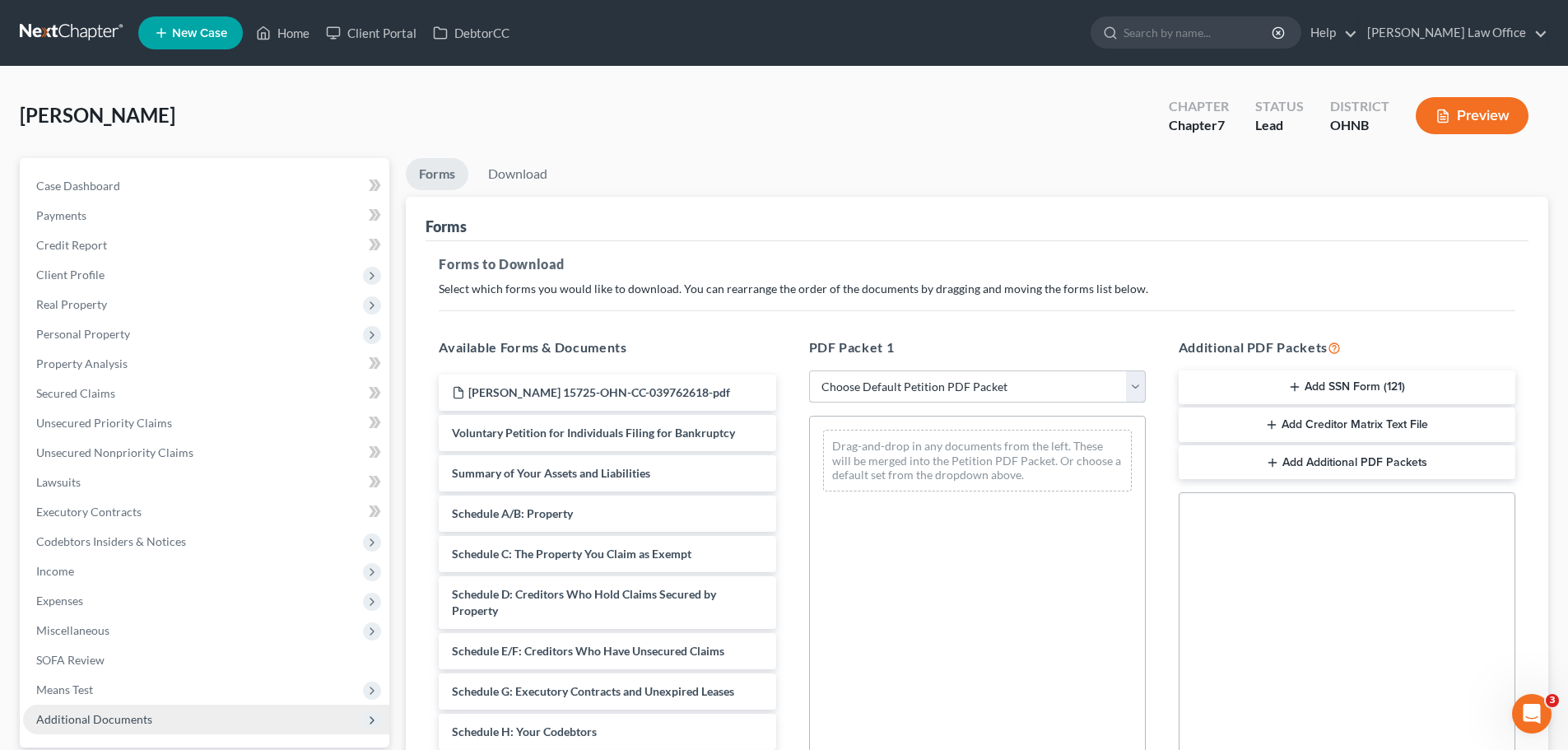
click at [1140, 394] on select "Choose Default Petition PDF Packet Complete Bankruptcy Petition (all forms and …" at bounding box center [977, 387] width 337 height 33
select select "0"
click at [809, 371] on select "Choose Default Petition PDF Packet Complete Bankruptcy Petition (all forms and …" at bounding box center [977, 387] width 337 height 33
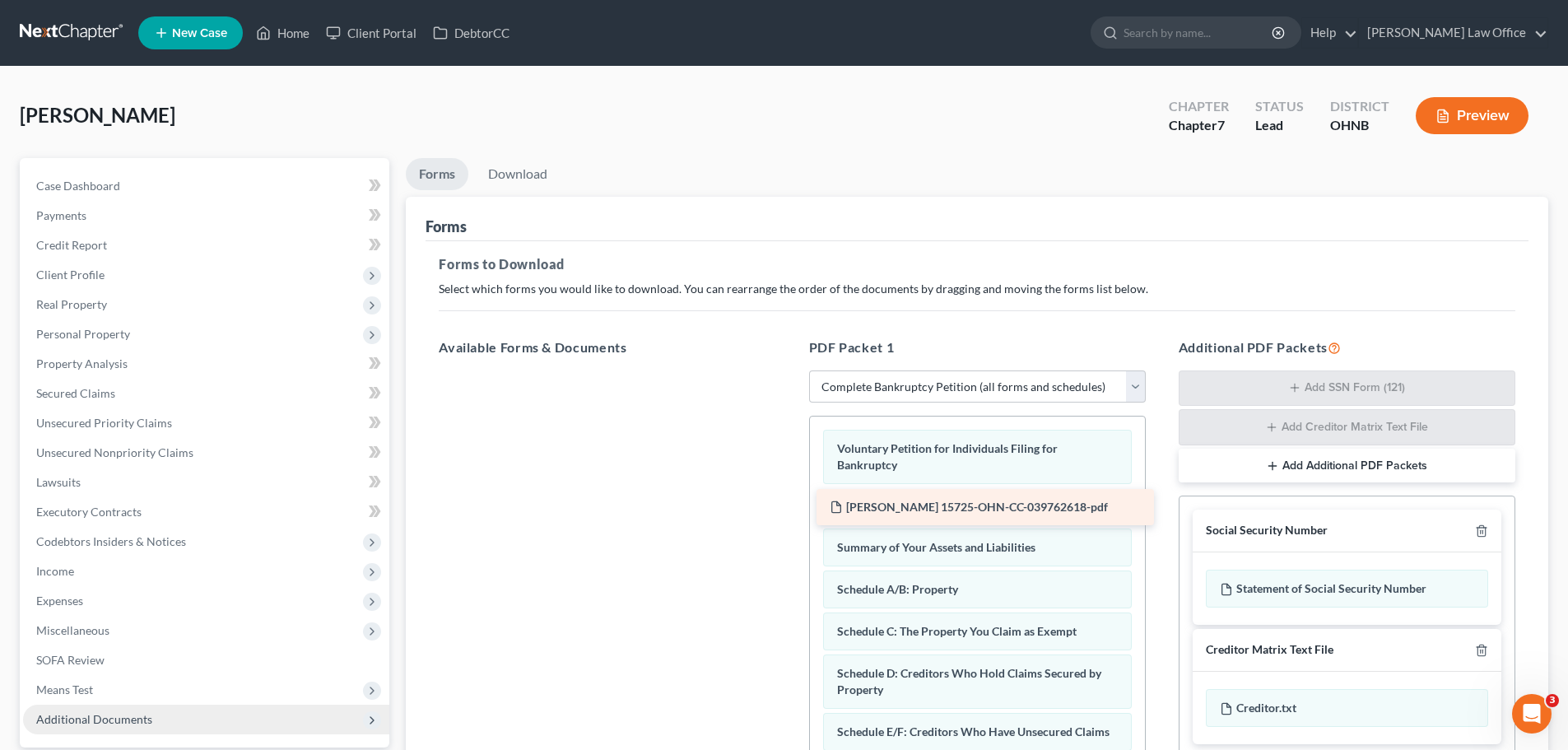
drag, startPoint x: 574, startPoint y: 388, endPoint x: 952, endPoint y: 503, distance: 395.1
click at [788, 371] on div "[PERSON_NAME] 15725-OHN-CC-039762618-pdf [PERSON_NAME] 15725-OHN-CC-039762618-p…" at bounding box center [607, 371] width 363 height 0
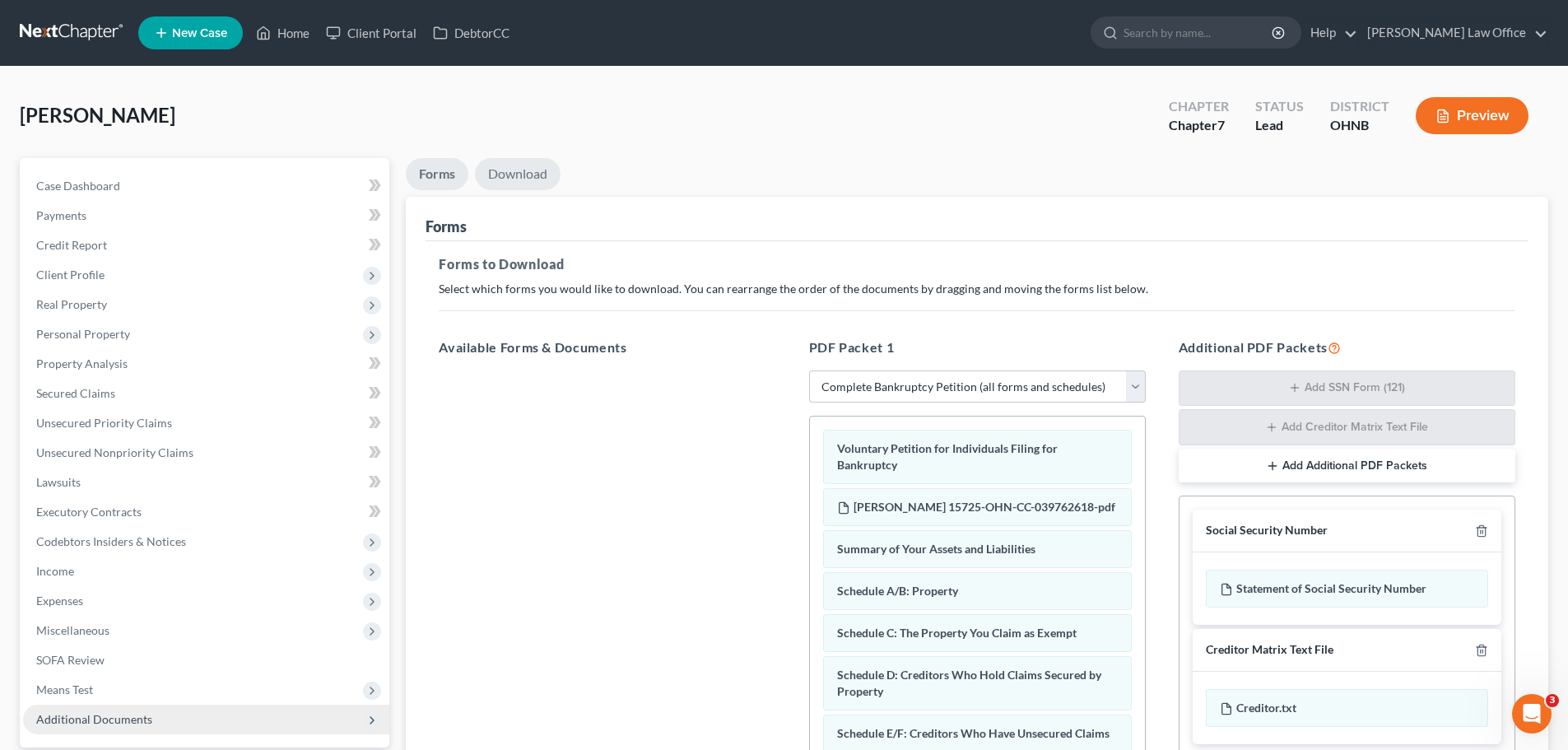
click at [525, 179] on link "Download" at bounding box center [517, 174] width 86 height 32
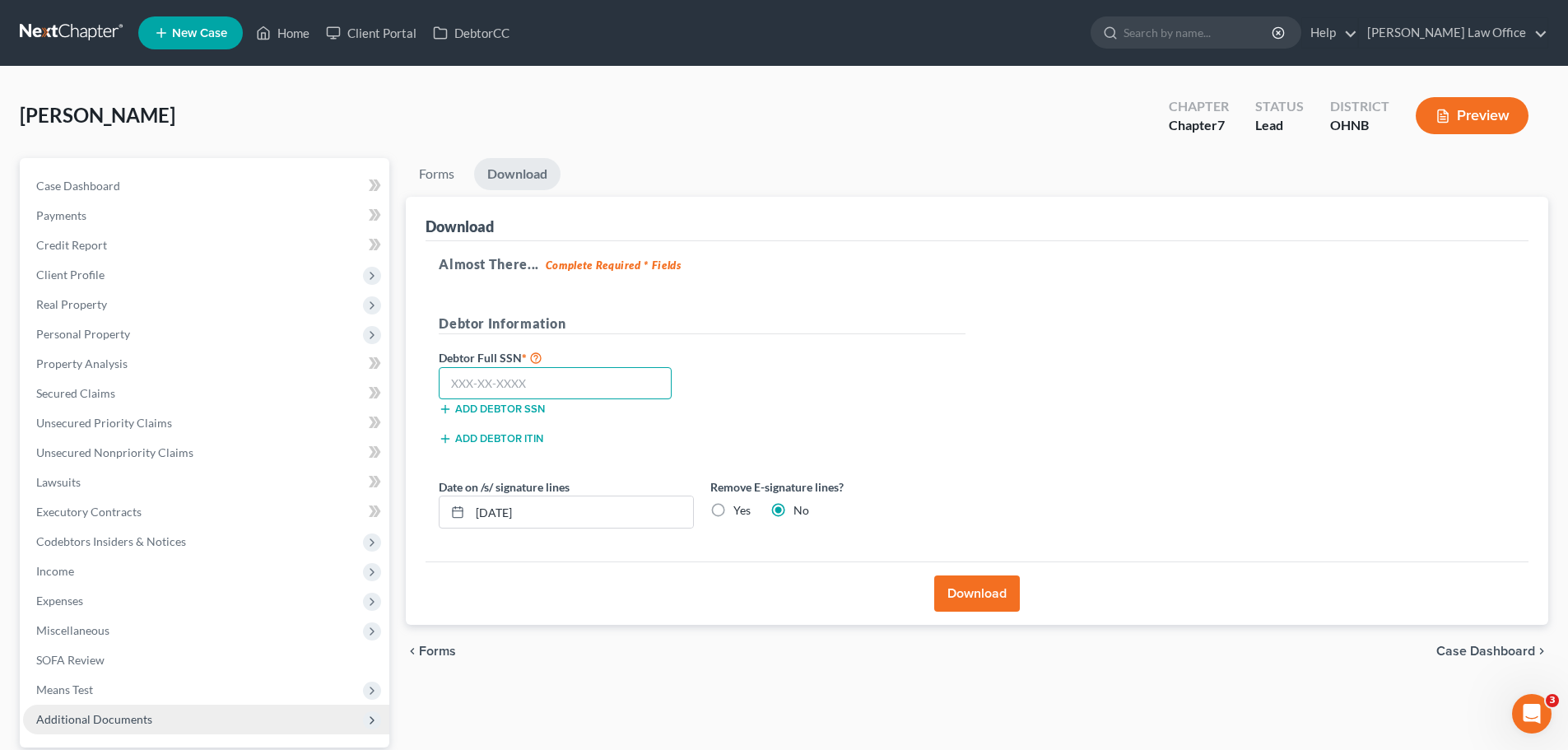
click at [594, 395] on input "text" at bounding box center [555, 384] width 233 height 33
type input "278-80-2948"
click at [733, 509] on label "Yes" at bounding box center [742, 511] width 17 height 17
click at [740, 509] on input "Yes" at bounding box center [745, 507] width 11 height 11
radio input "true"
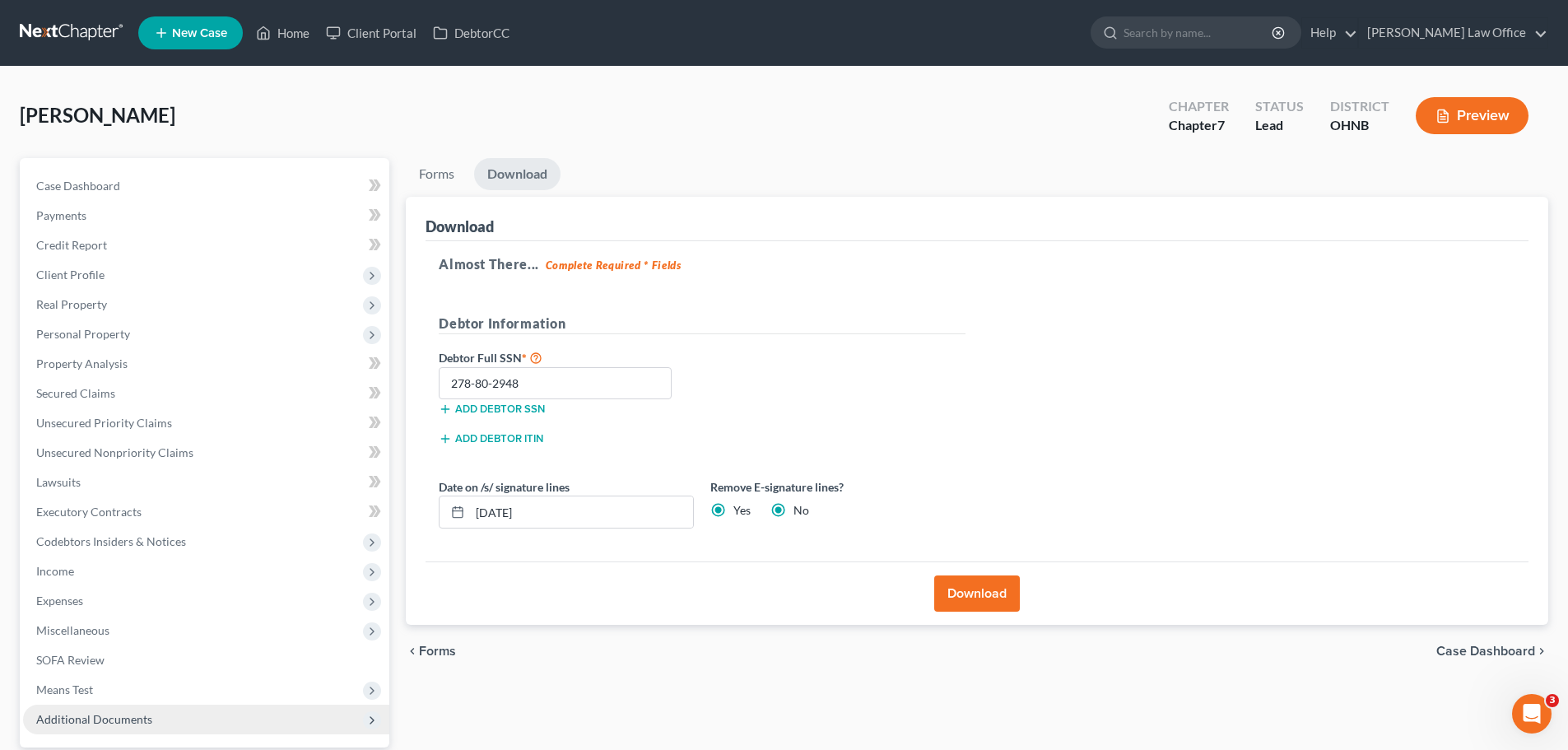
radio input "false"
click at [960, 592] on button "Download" at bounding box center [977, 594] width 86 height 37
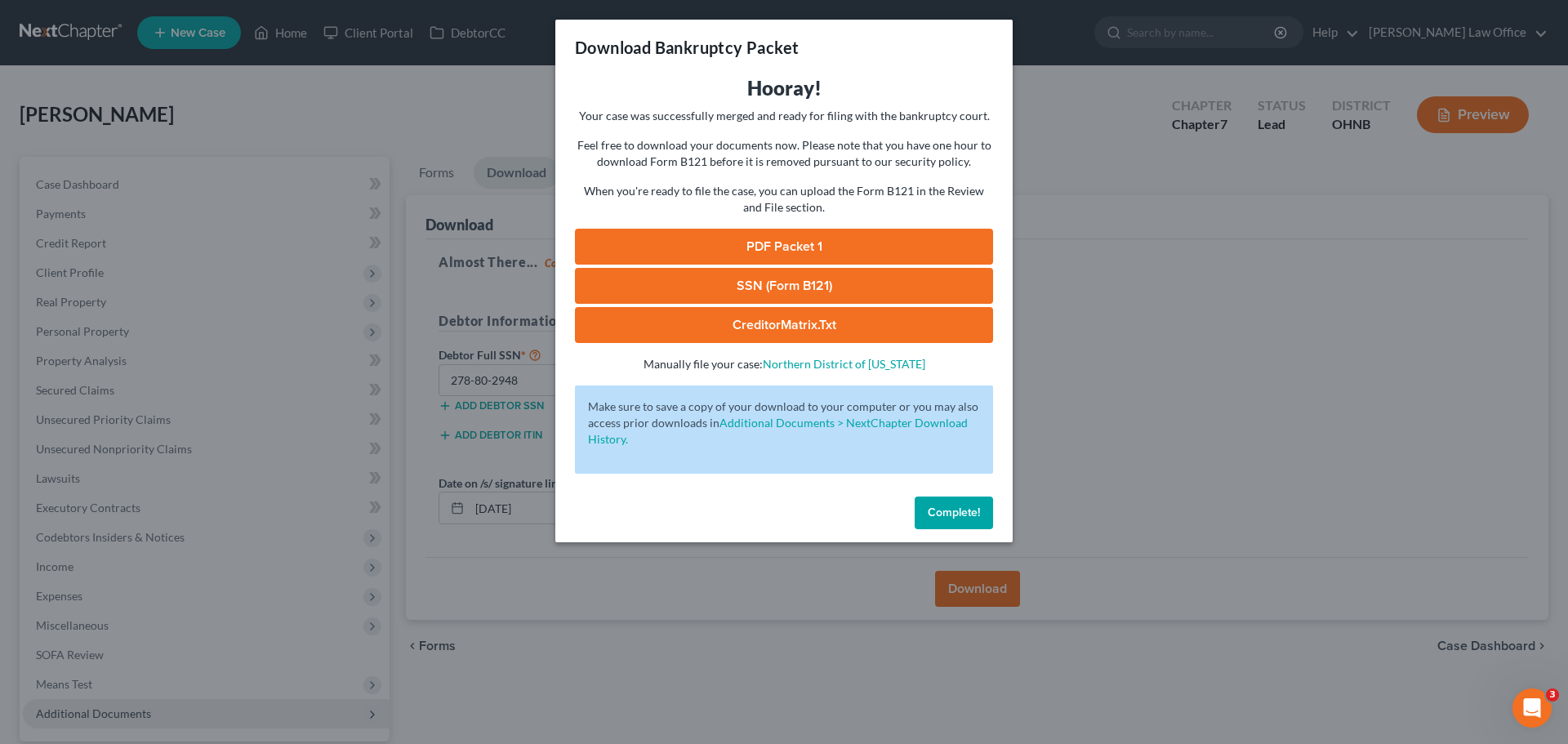
click at [941, 520] on button "Complete!" at bounding box center [954, 513] width 78 height 33
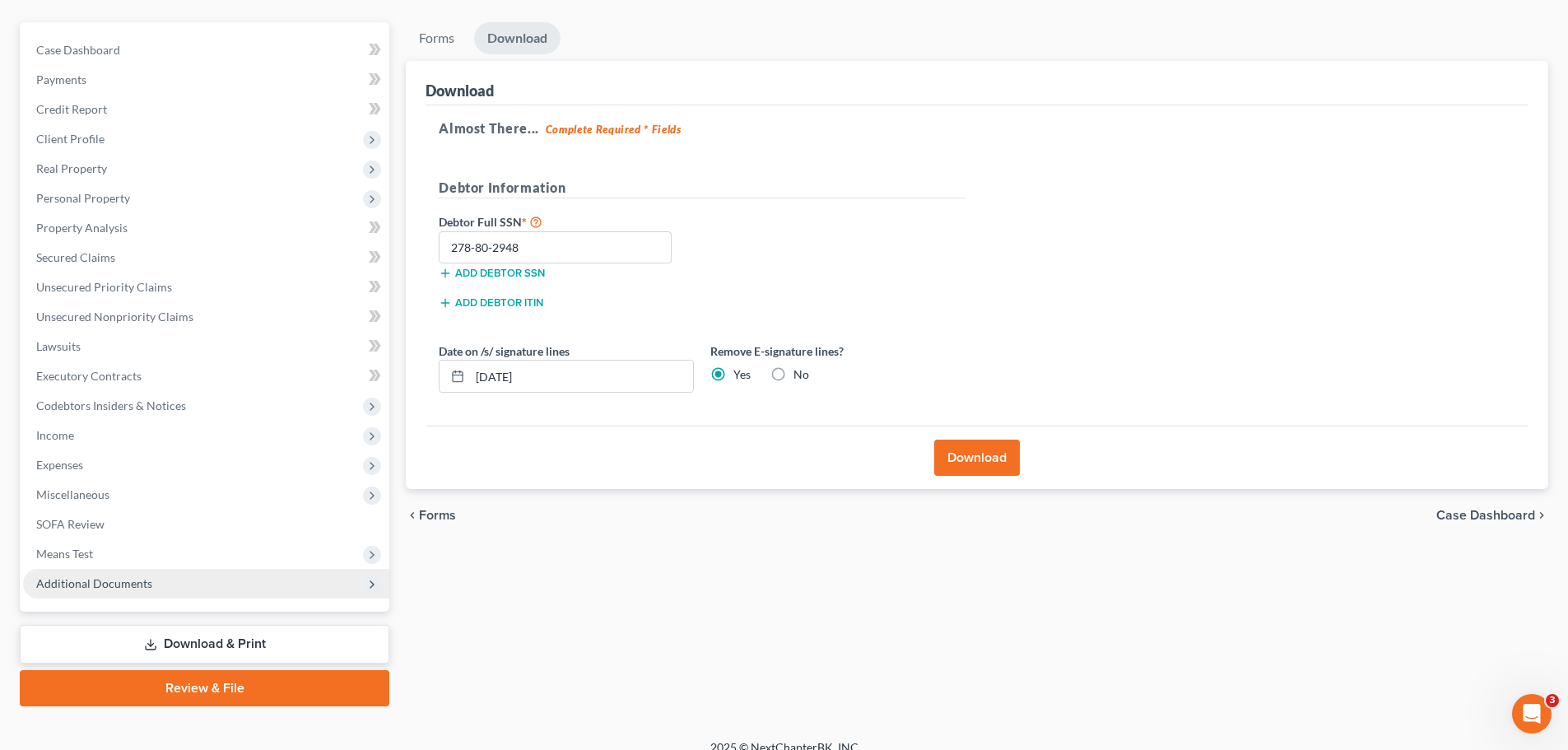
scroll to position [155, 0]
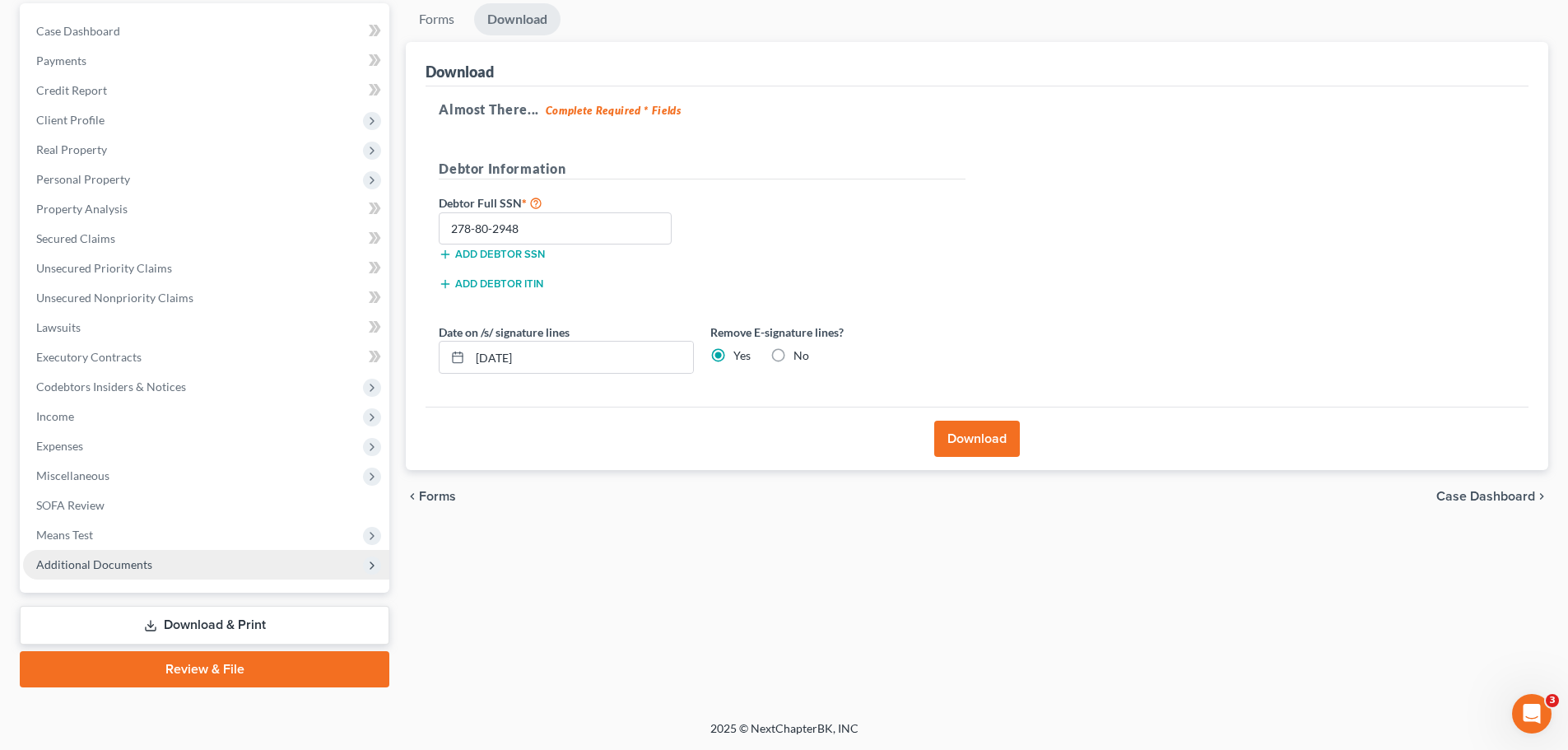
click at [370, 570] on icon at bounding box center [372, 565] width 13 height 13
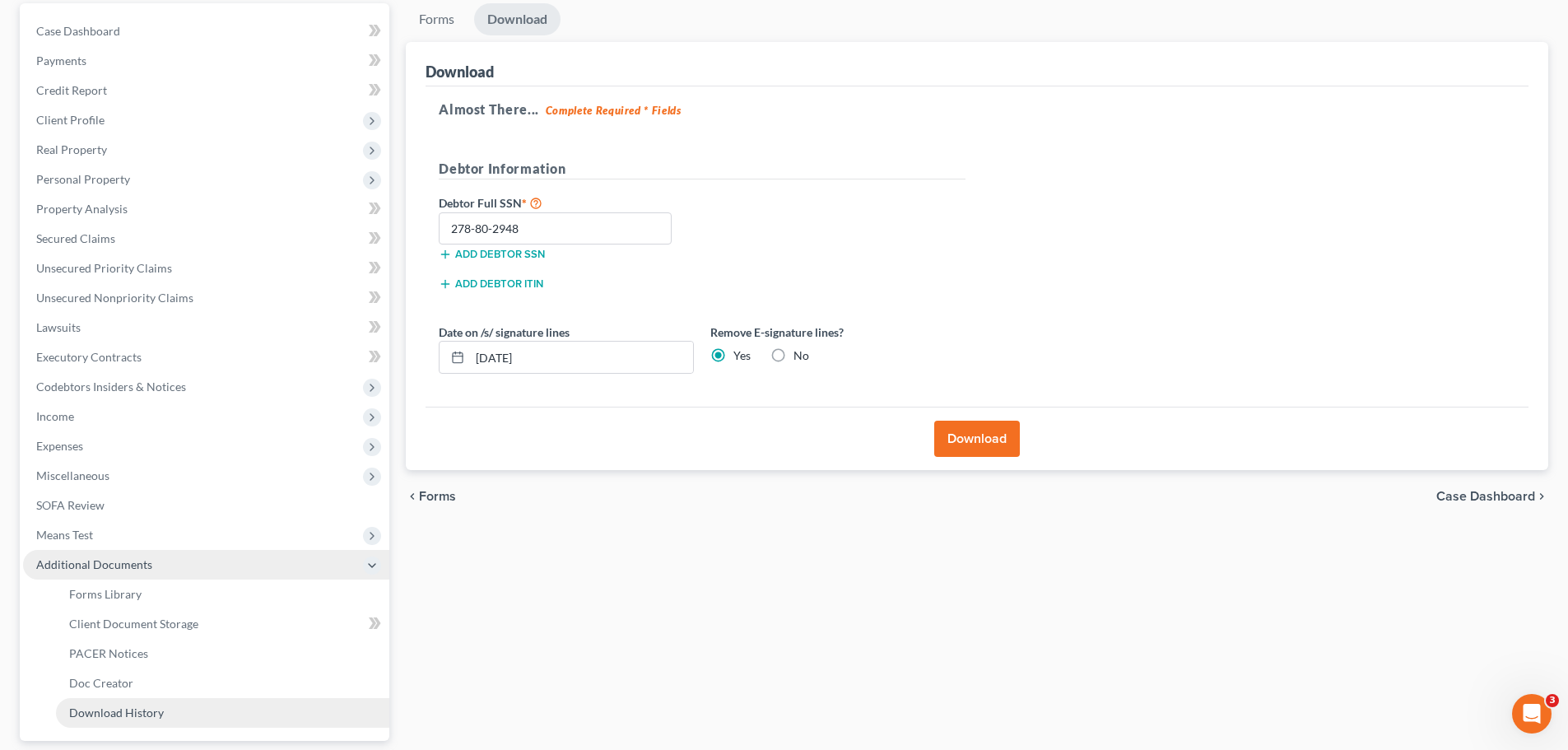
click at [167, 707] on link "Download History" at bounding box center [222, 713] width 333 height 30
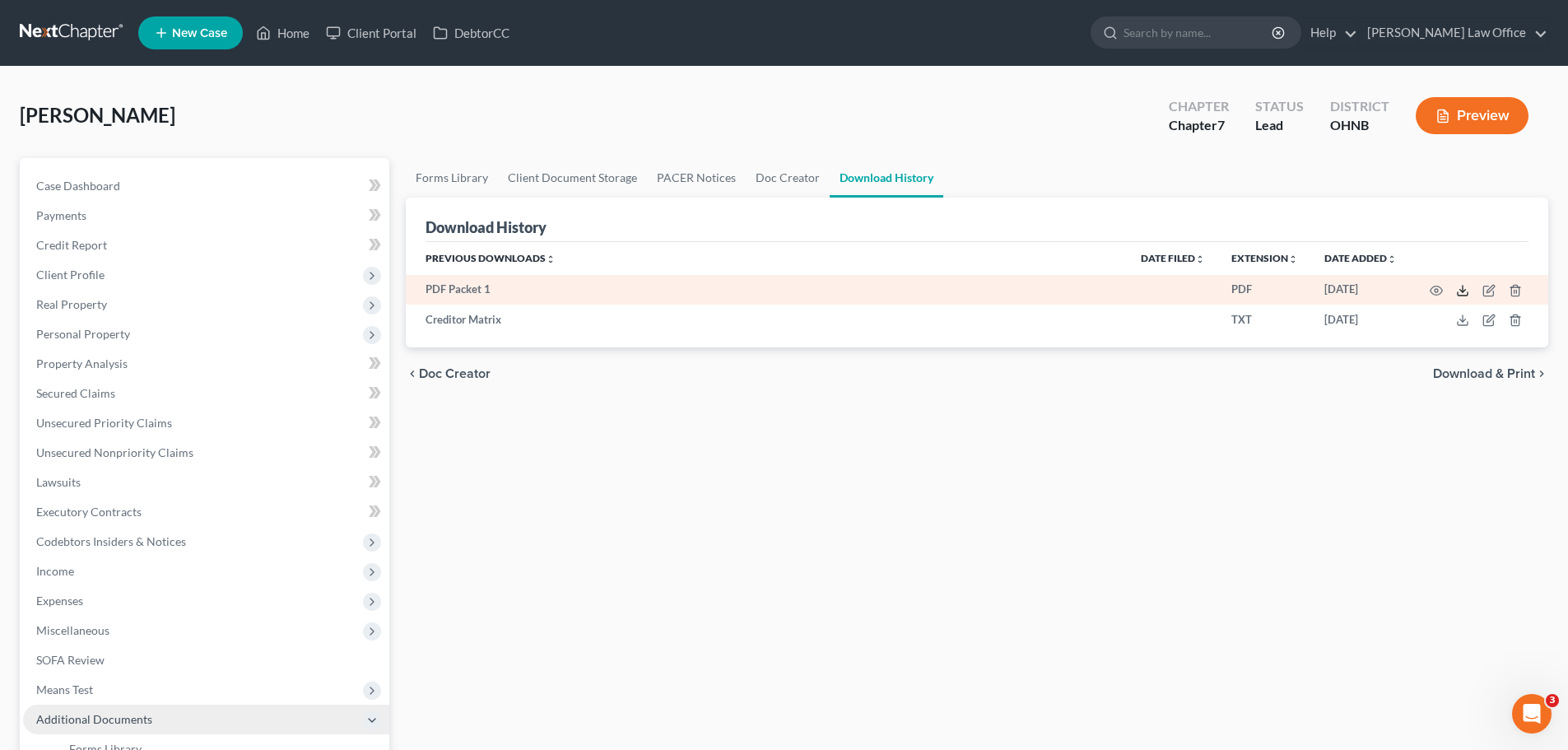
click at [1462, 291] on polyline at bounding box center [1462, 290] width 6 height 2
